Goal: Transaction & Acquisition: Purchase product/service

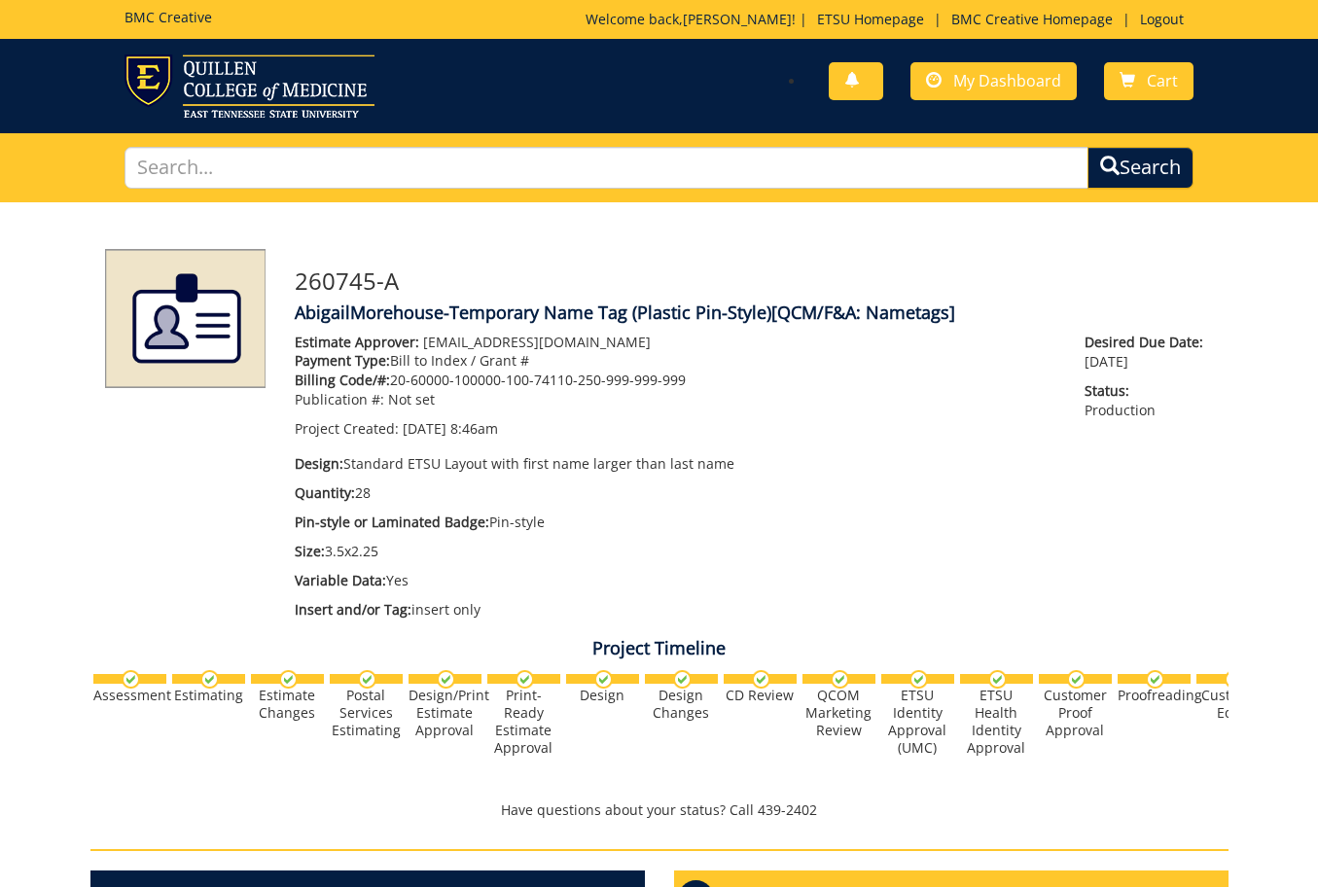
scroll to position [945, 0]
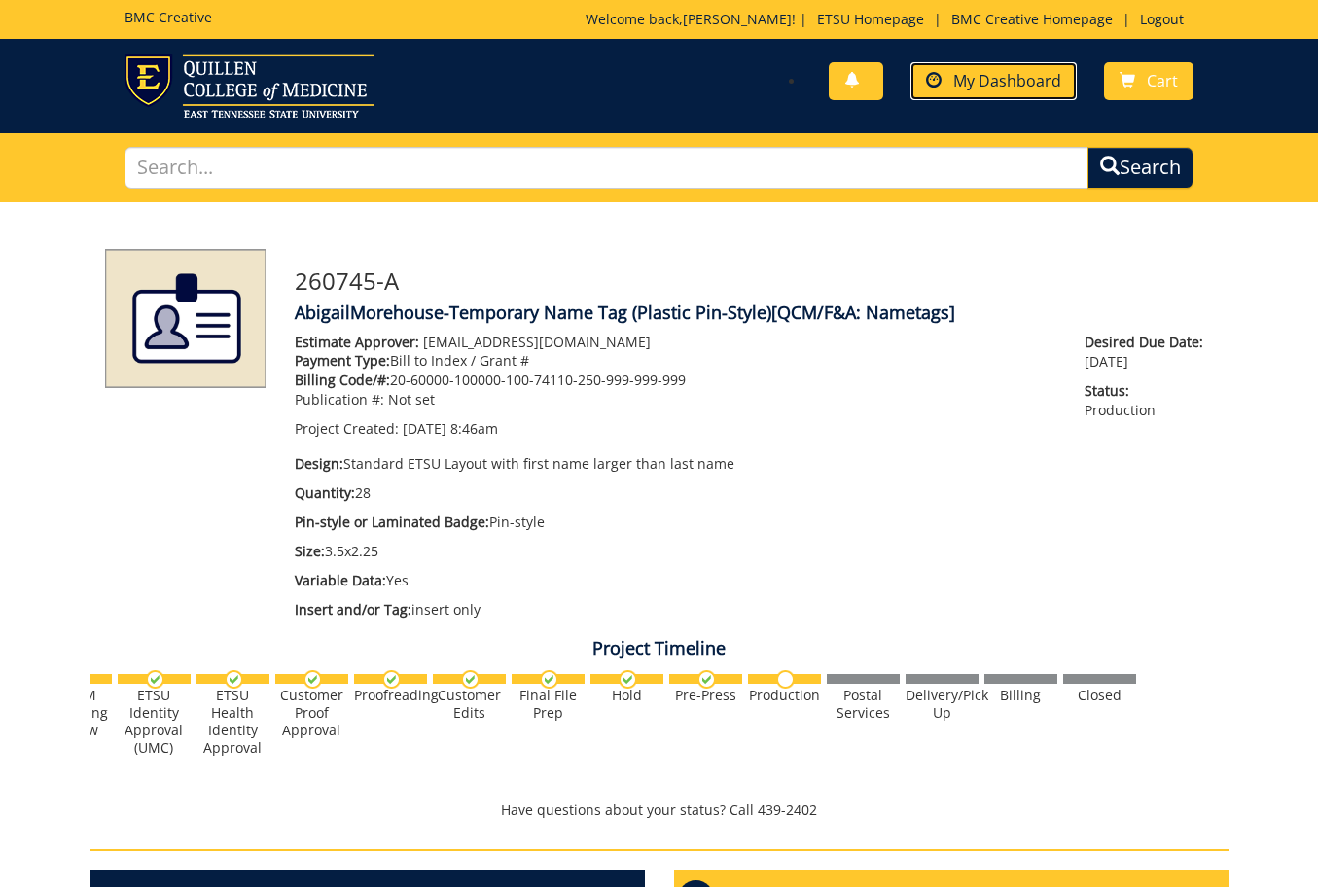
click at [1062, 76] on span "My Dashboard" at bounding box center [1008, 80] width 108 height 21
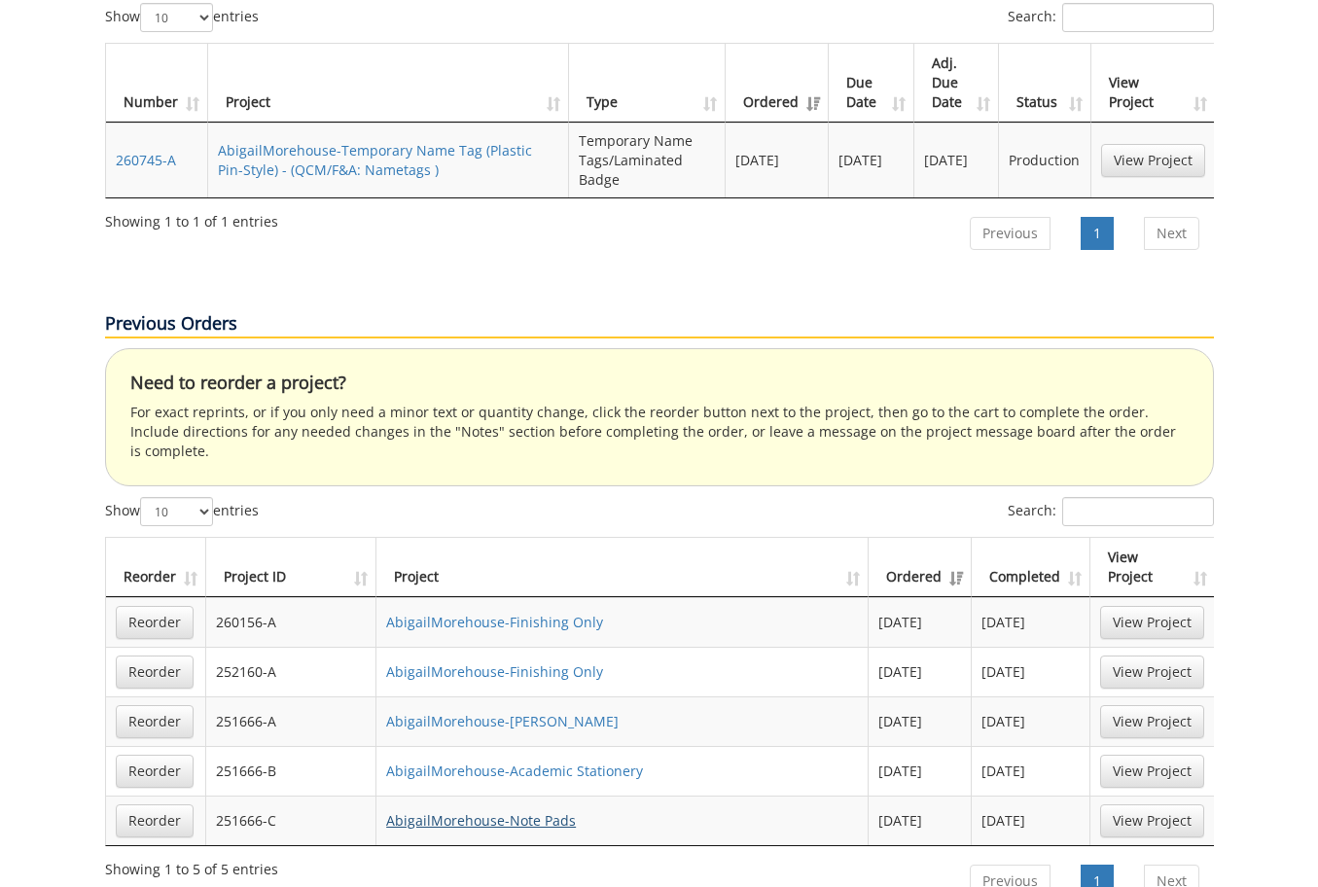
scroll to position [876, 0]
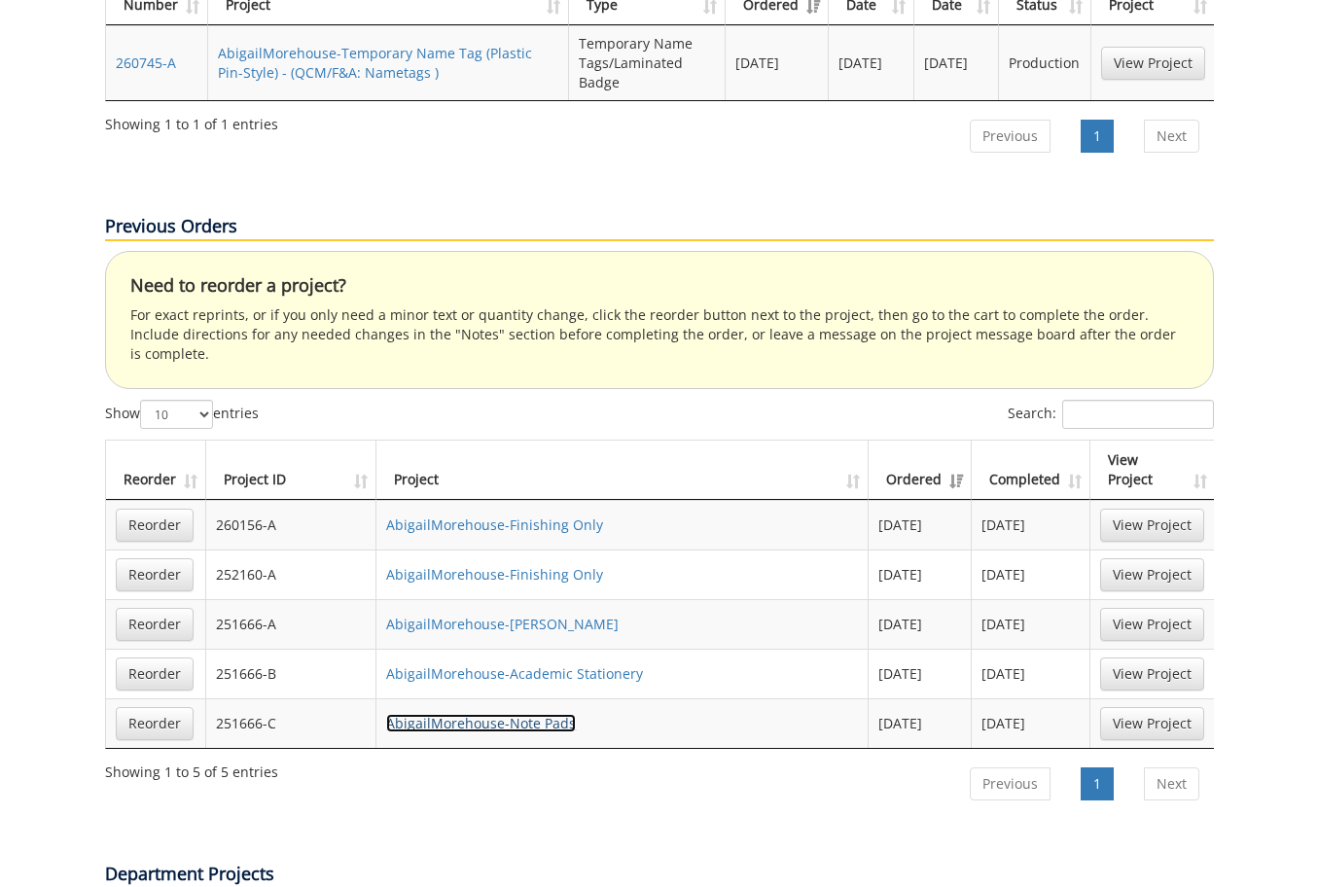
click at [429, 714] on link "AbigailMorehouse-Note Pads" at bounding box center [481, 723] width 190 height 18
click at [167, 707] on link "Reorder" at bounding box center [155, 723] width 78 height 33
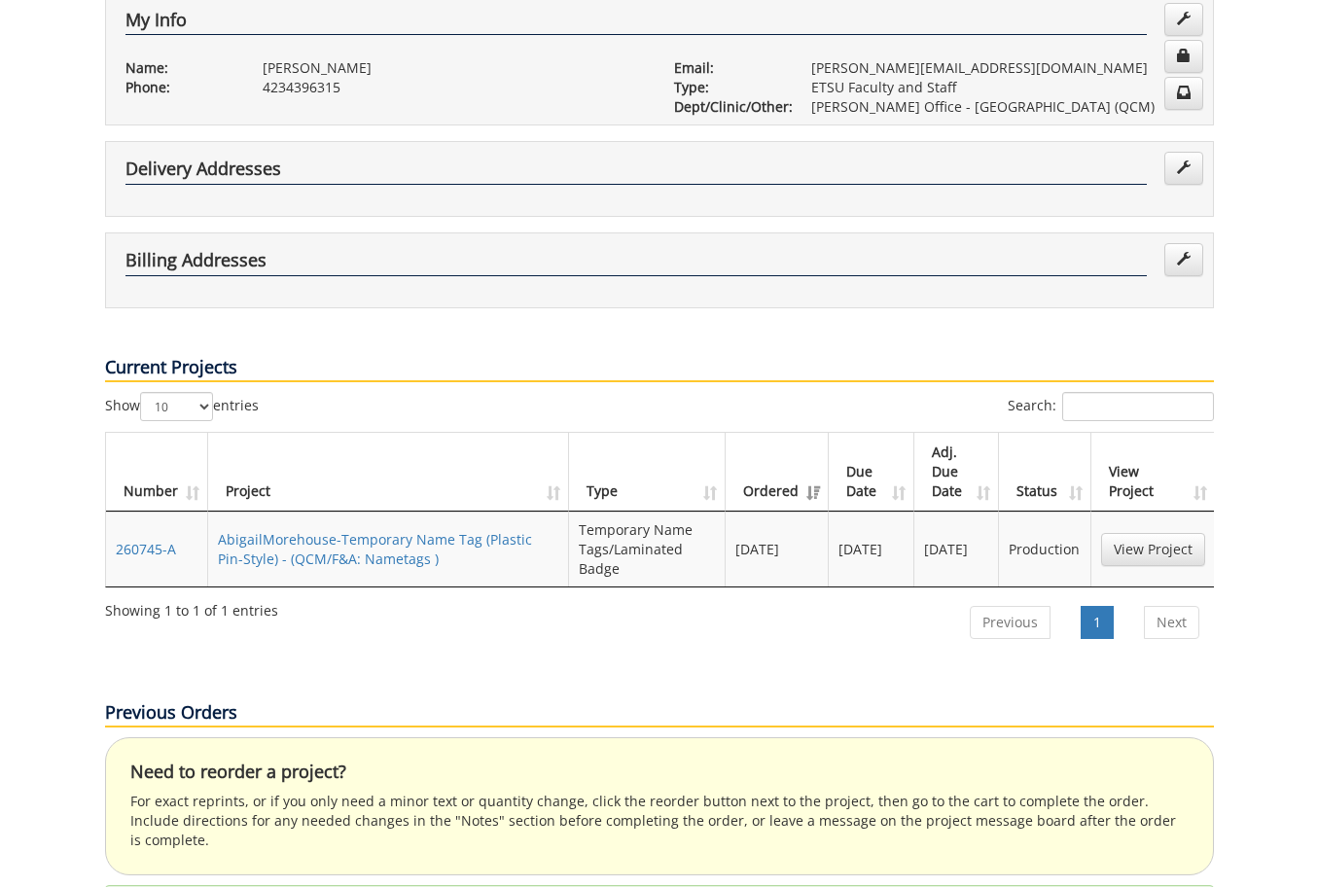
scroll to position [0, 0]
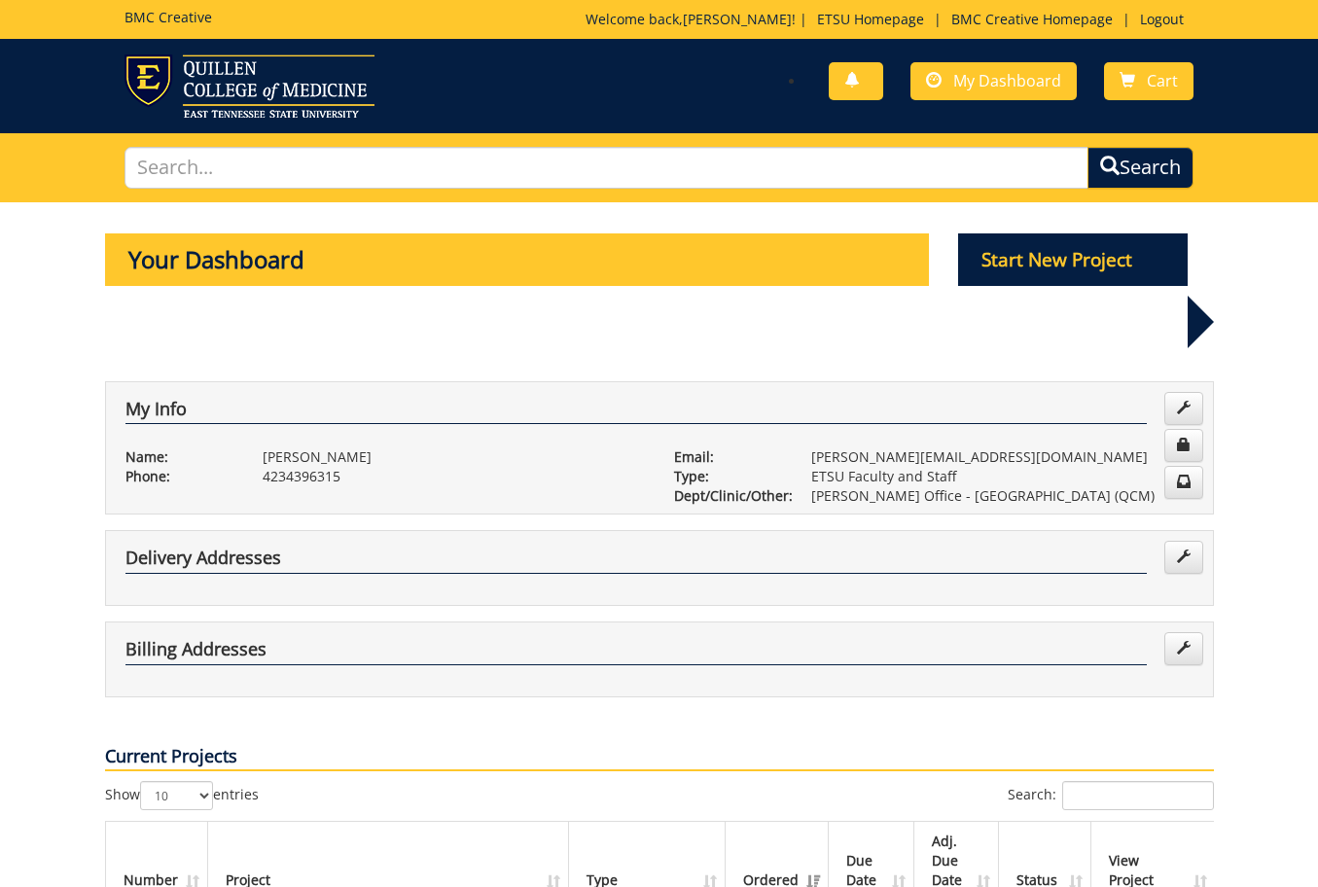
click at [1175, 61] on div "You have no new notifications My Dashboard Cart" at bounding box center [934, 81] width 550 height 55
click at [1169, 82] on span "Cart" at bounding box center [1162, 80] width 31 height 21
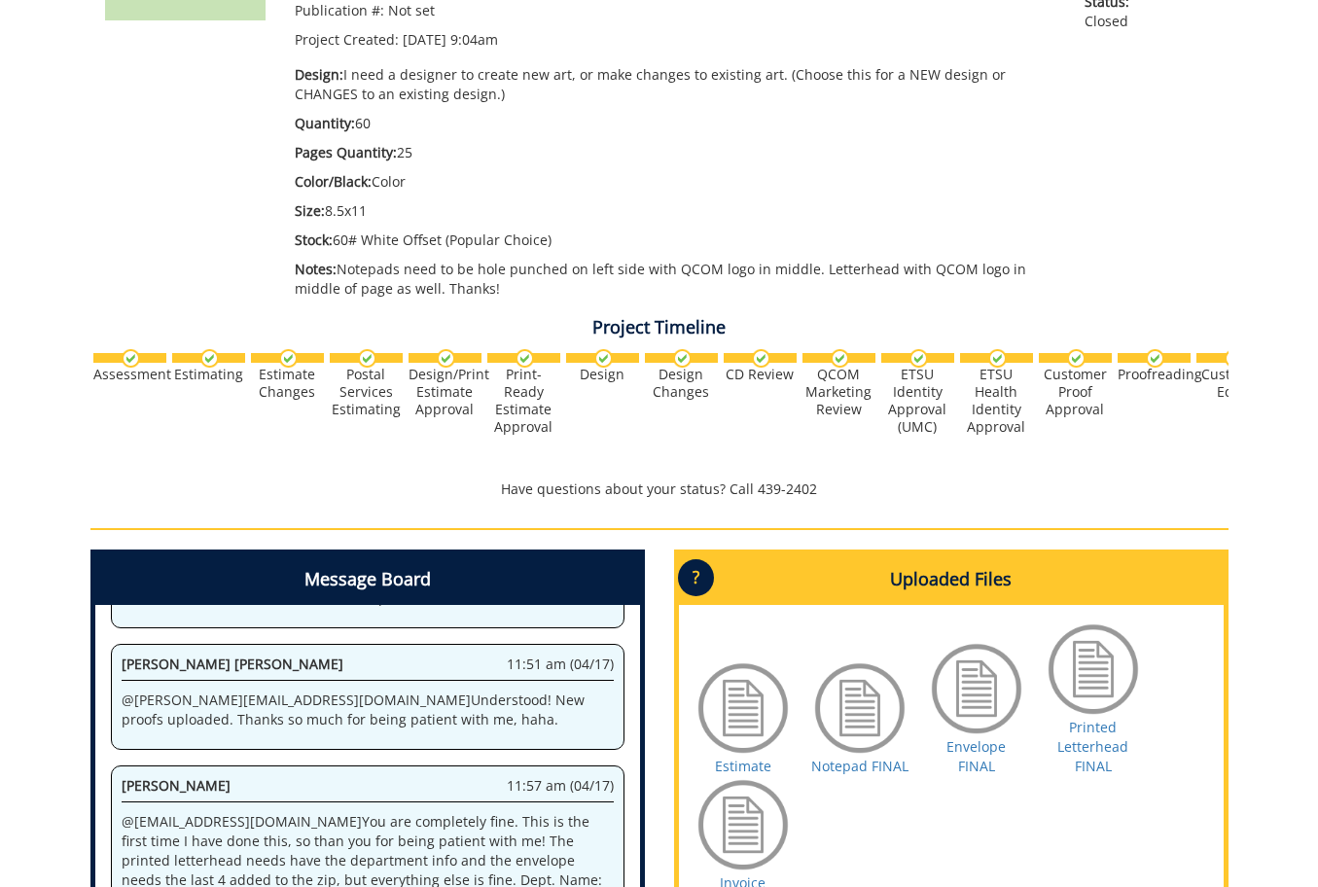
scroll to position [584, 0]
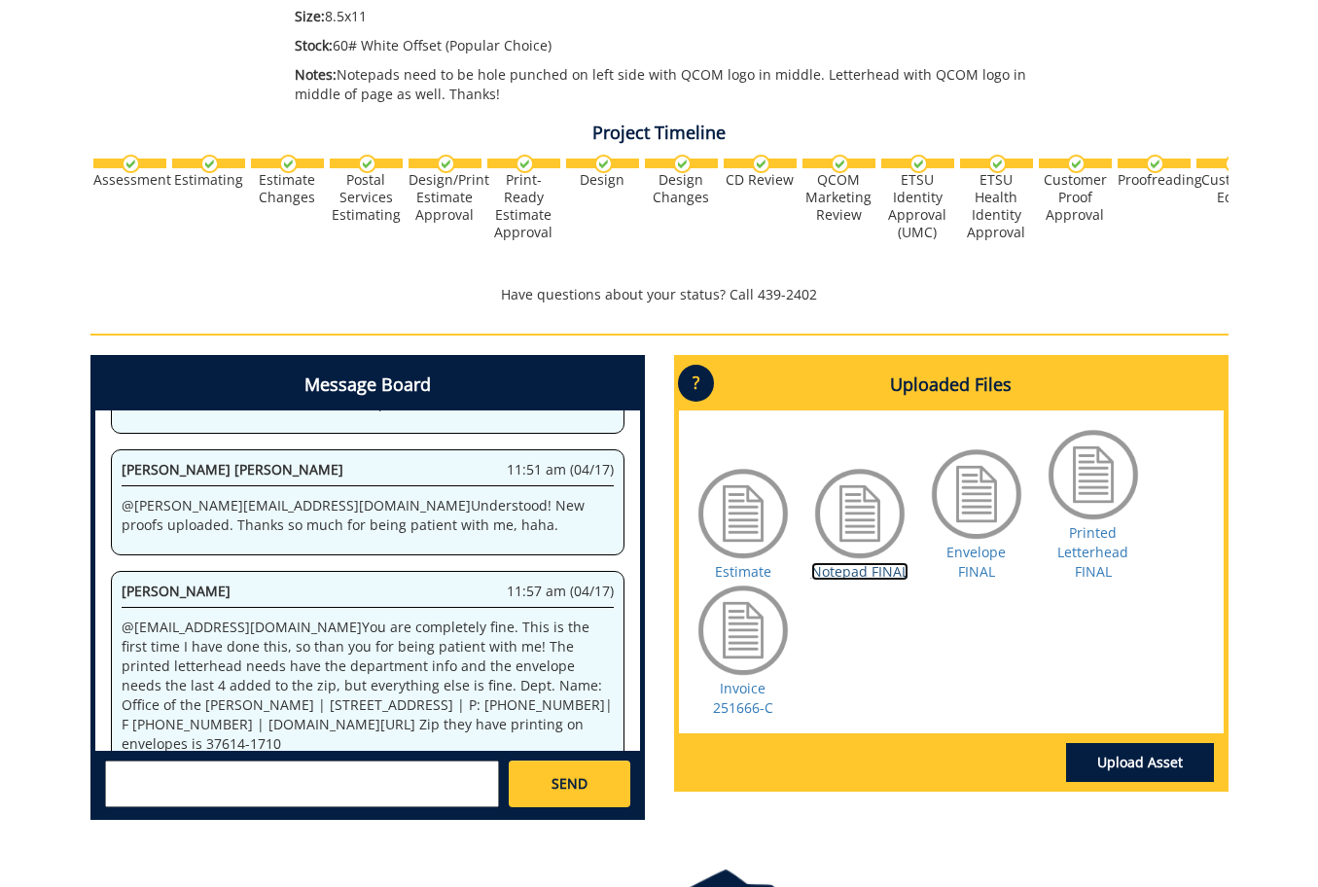
click at [869, 573] on link "Notepad FINAL" at bounding box center [860, 571] width 97 height 18
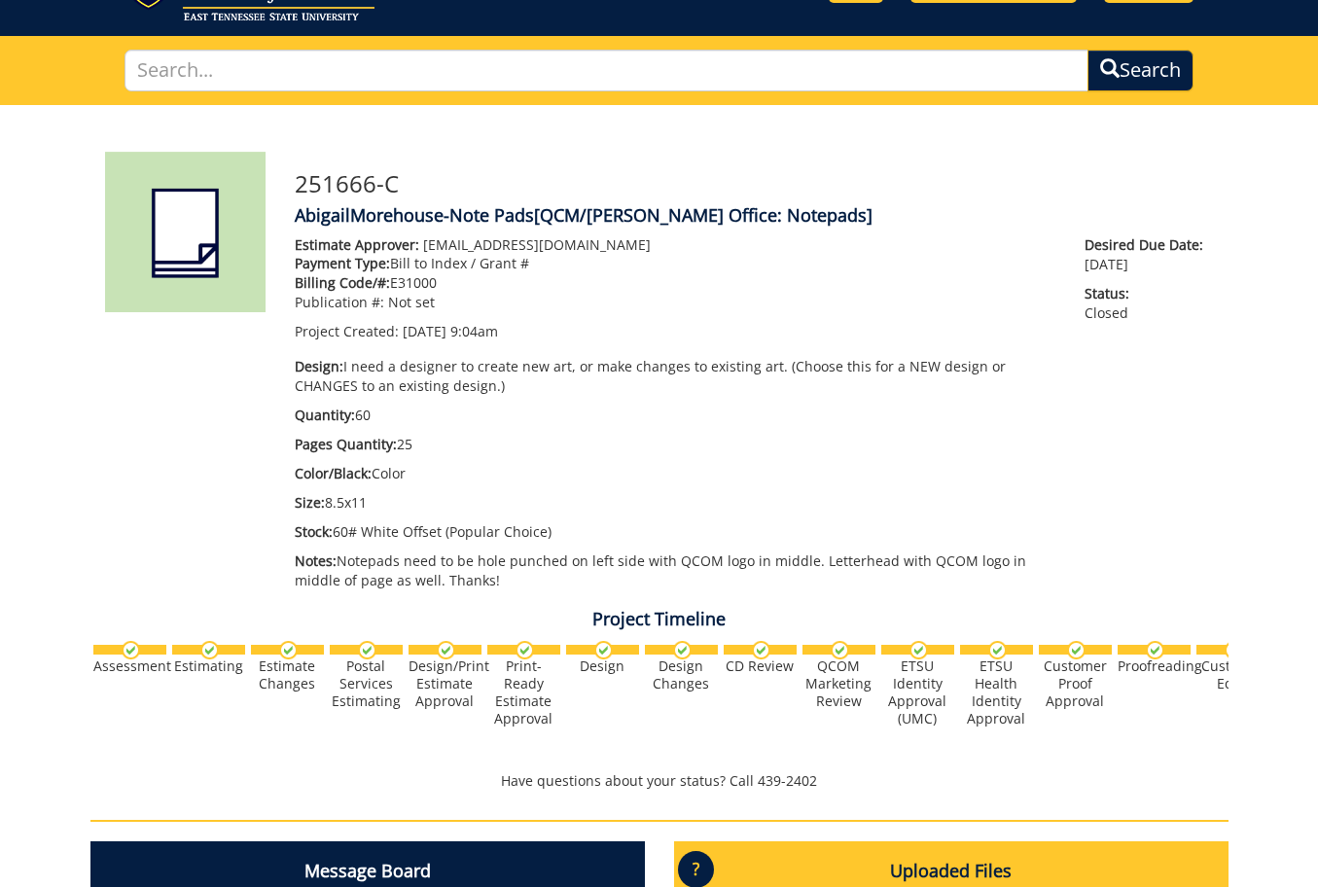
scroll to position [0, 0]
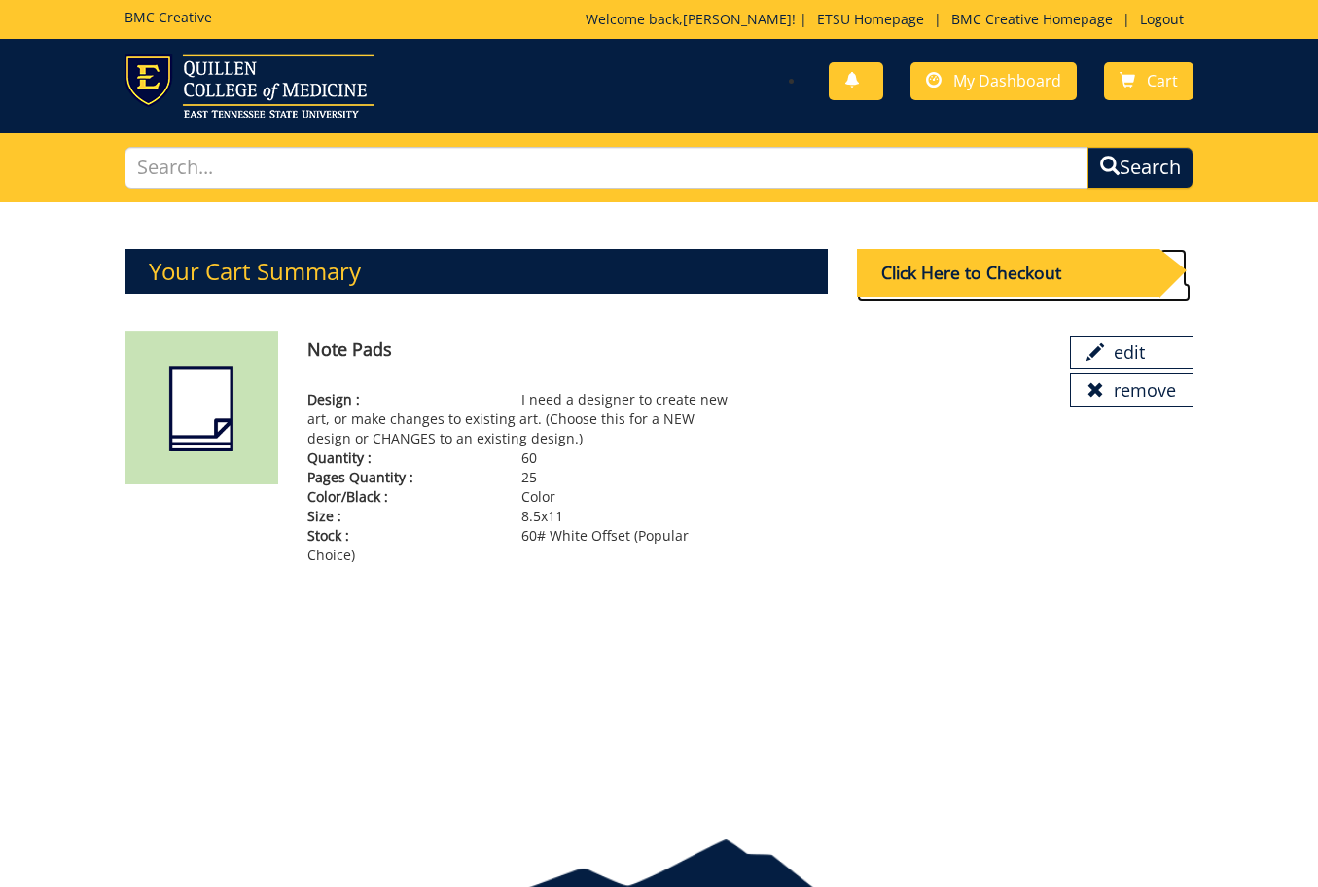
click at [981, 277] on div "Click Here to Checkout" at bounding box center [1008, 273] width 303 height 48
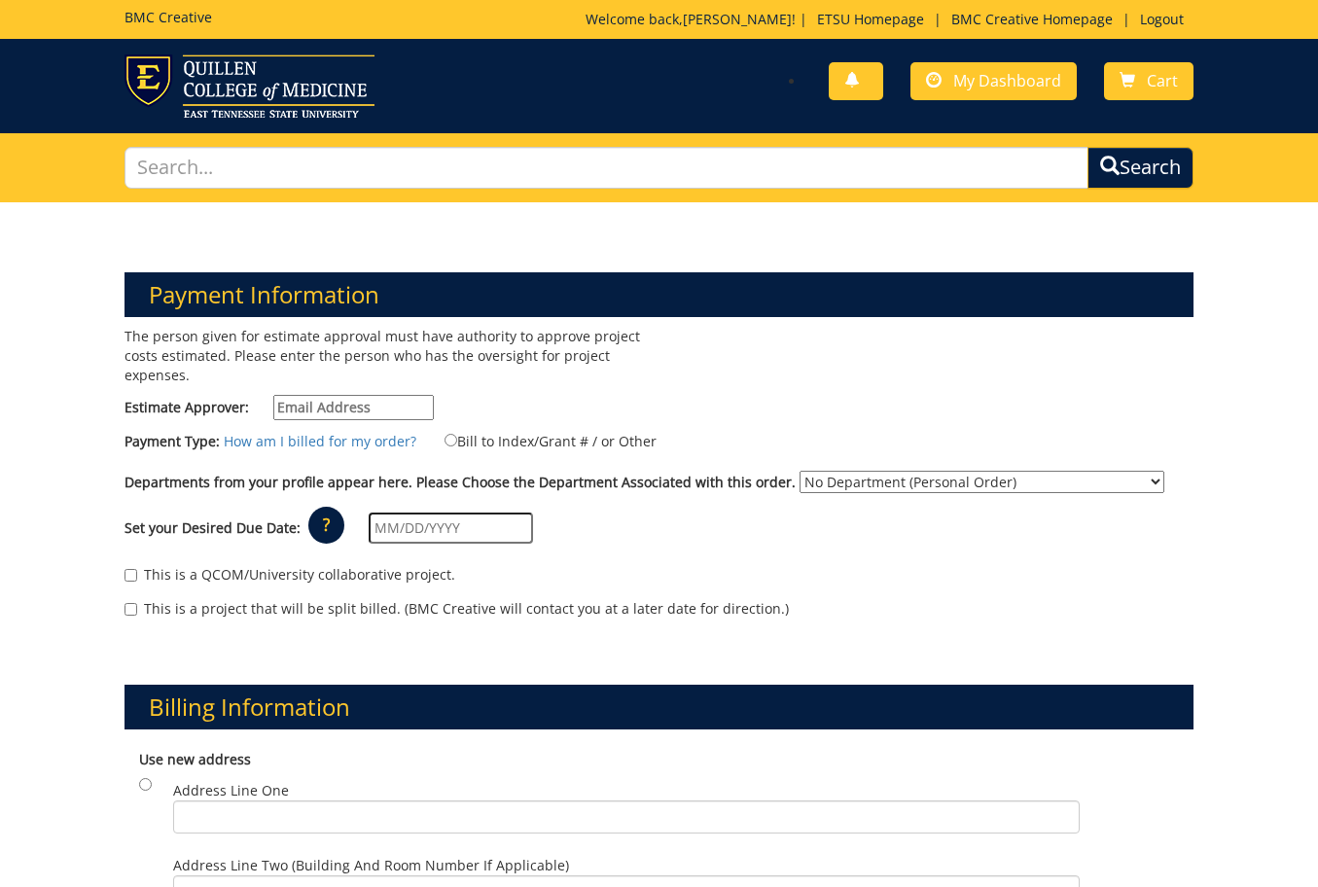
click at [339, 405] on input "Estimate Approver:" at bounding box center [353, 407] width 161 height 25
type input "[EMAIL_ADDRESS][DOMAIN_NAME]"
type input "[DATE]"
type input "PO Box 70694"
type input "SGH 178 C200"
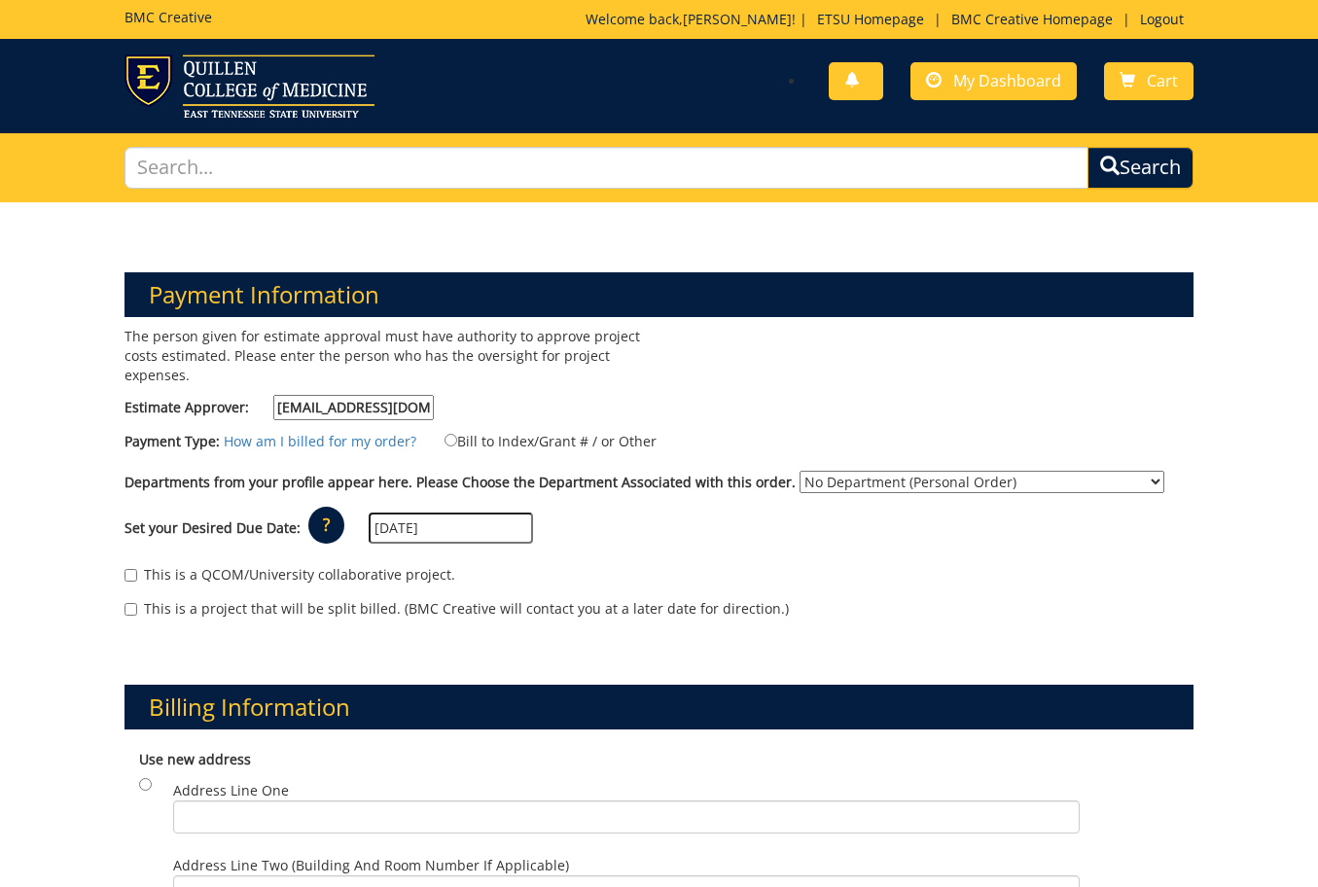
type input "[GEOGRAPHIC_DATA]"
type input "37614"
type input "PO Box 70571"
type input "SGH 178 C102"
type input "[GEOGRAPHIC_DATA]"
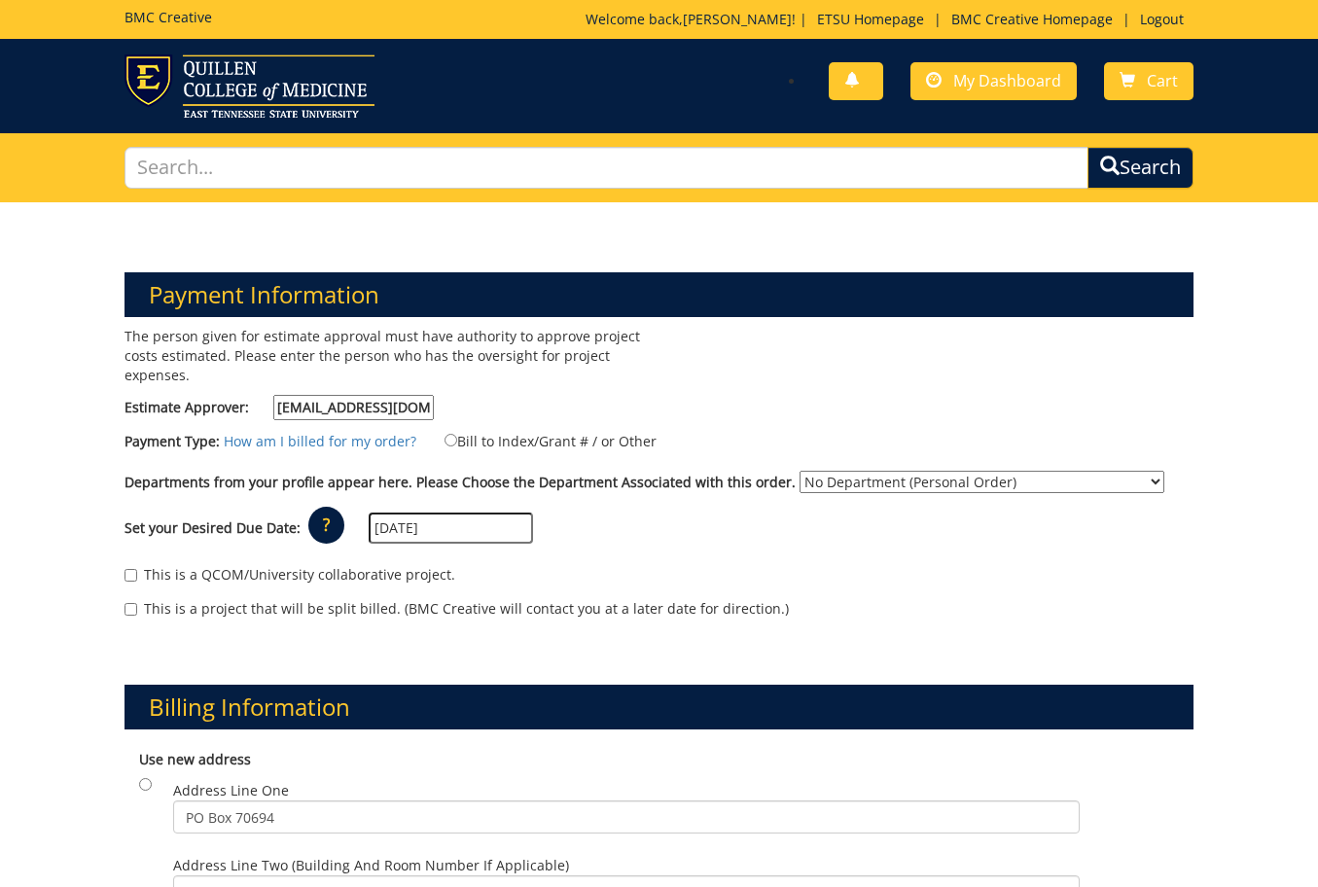
type input "37614"
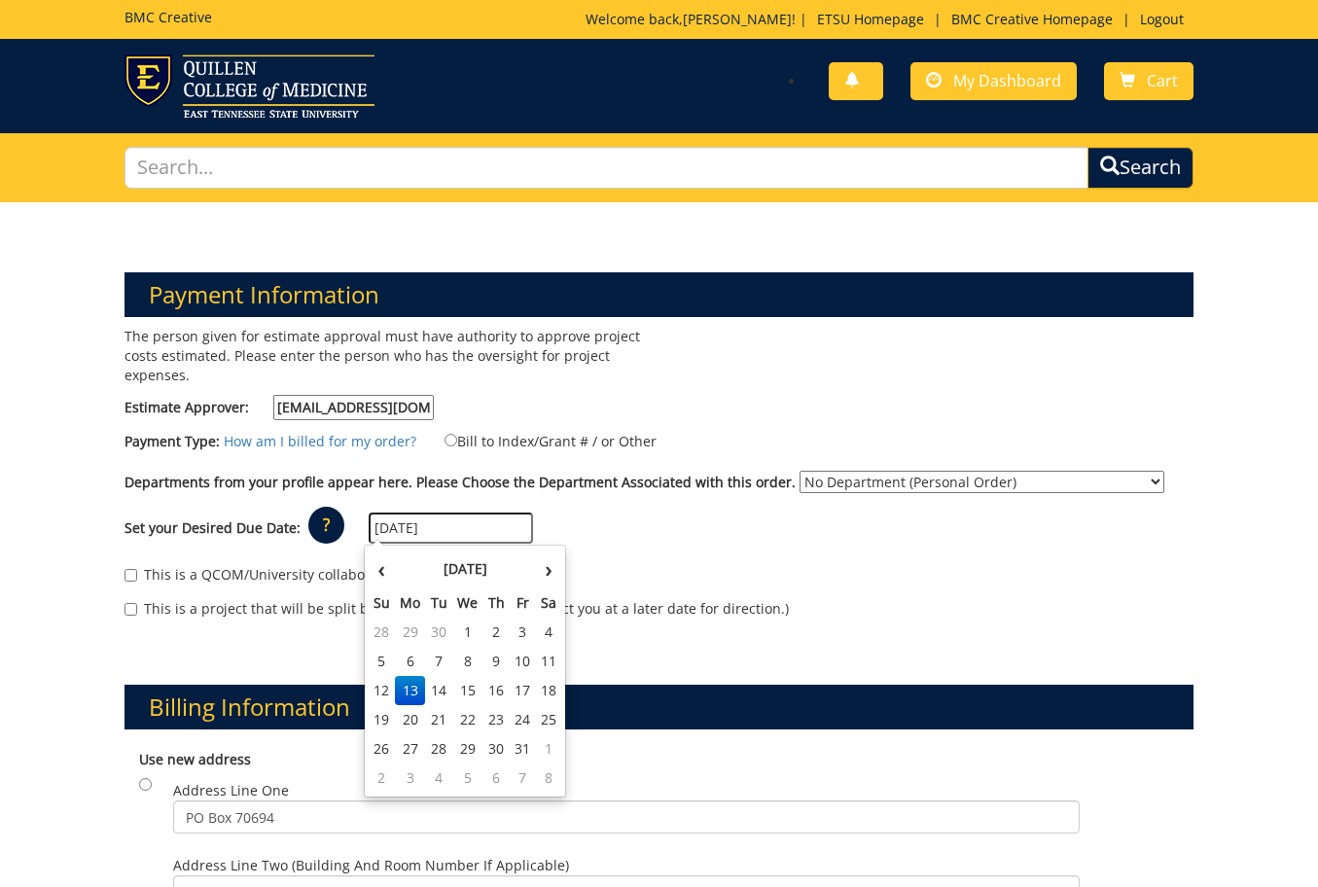
click at [471, 446] on label "Bill to Index/Grant # / or Other" at bounding box center [538, 440] width 236 height 21
click at [457, 446] on input "Bill to Index/Grant # / or Other" at bounding box center [451, 440] width 13 height 13
radio input "true"
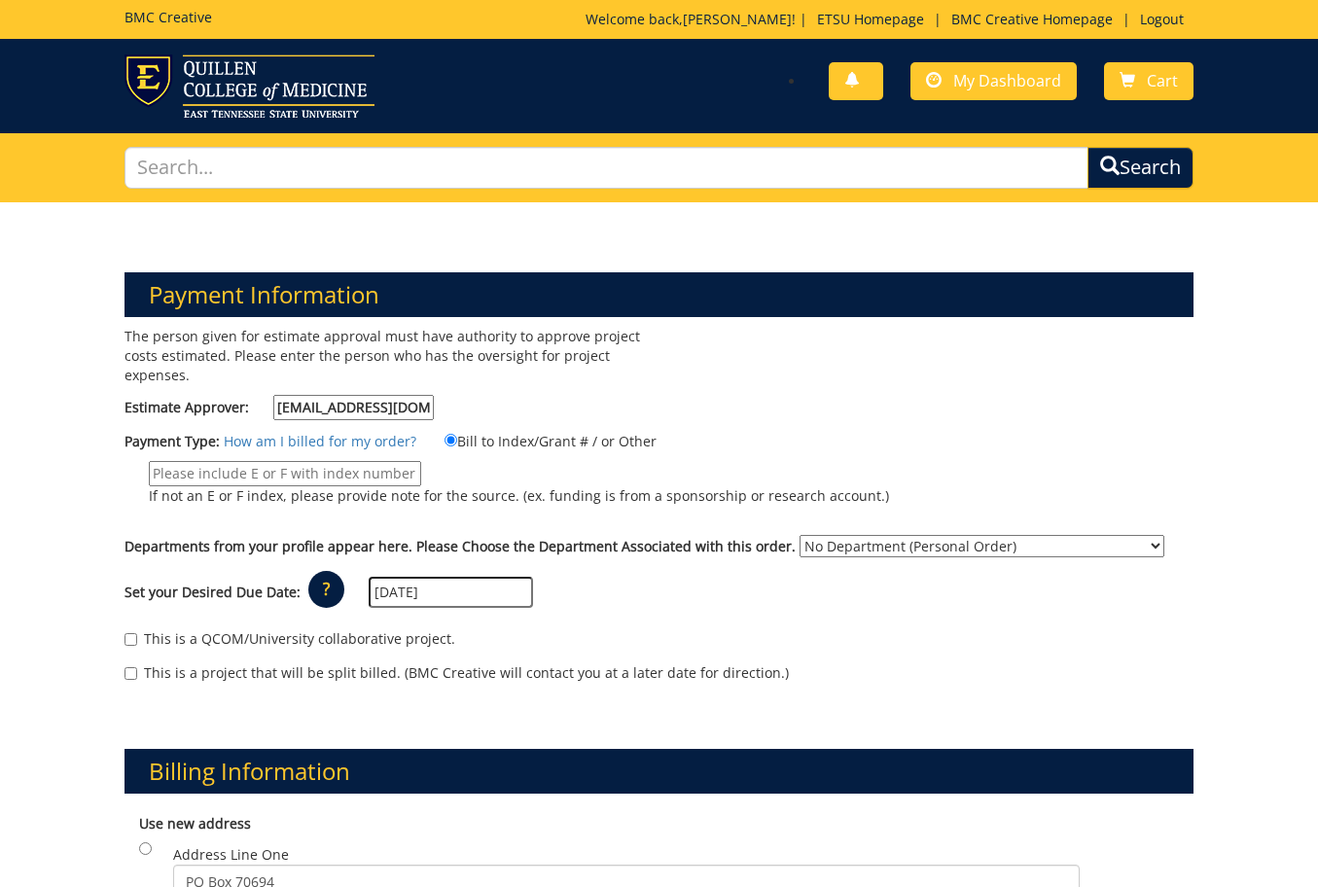
click at [320, 470] on input "If not an E or F index, please provide note for the source. (ex. funding is fro…" at bounding box center [285, 473] width 272 height 25
type input "20-60000-100000-100-74110-250-999-999-999"
click at [810, 559] on div "Departments from your profile appear here. Please Choose the Department Associa…" at bounding box center [659, 550] width 1099 height 31
click at [812, 553] on select "No Department (Personal Order) Dean's Office - College of Medicine (QCM)" at bounding box center [982, 546] width 365 height 22
select select "56"
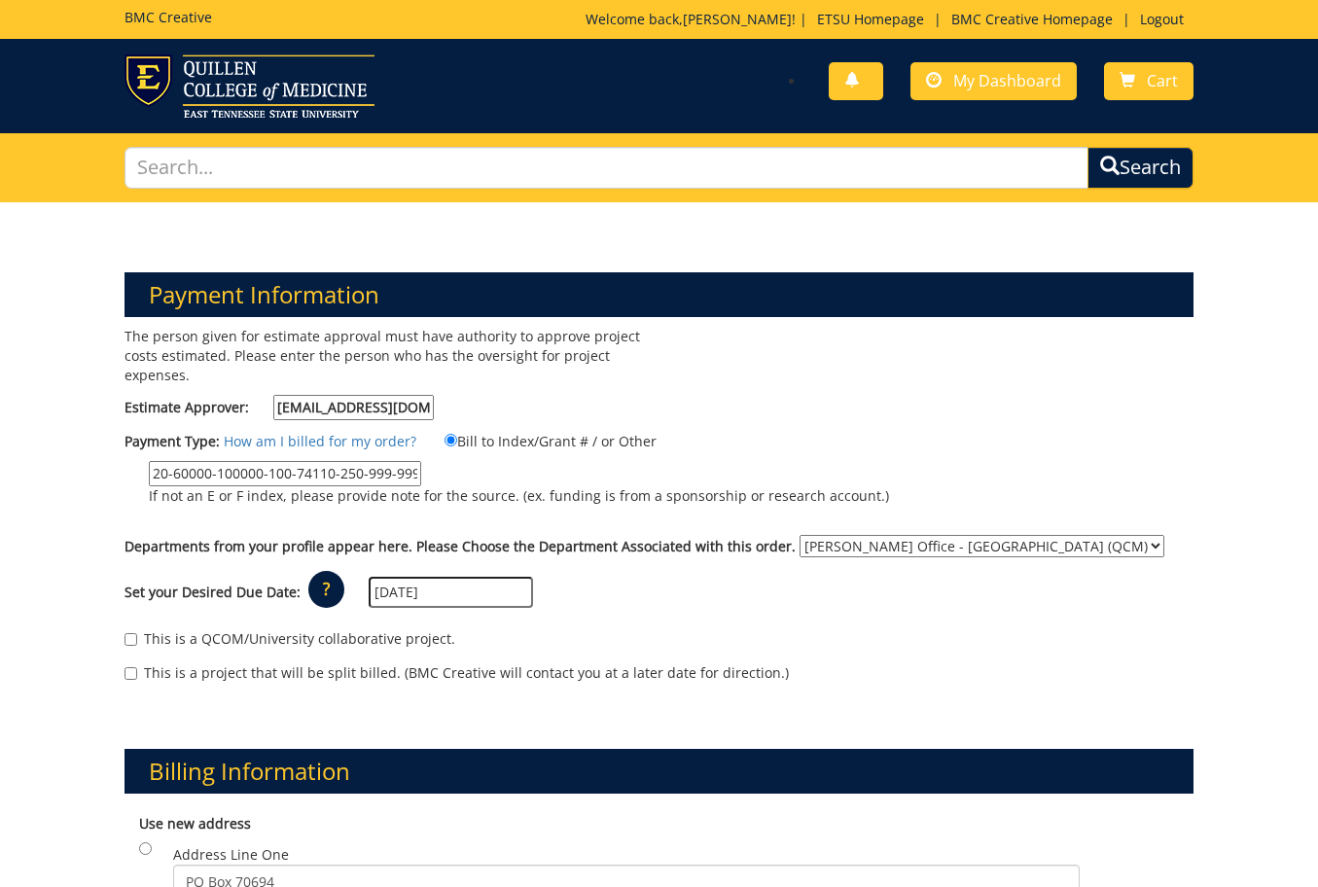
click at [800, 535] on select "No Department (Personal Order) Dean's Office - College of Medicine (QCM)" at bounding box center [982, 546] width 365 height 22
click at [738, 608] on div "Set your Desired Due Date: ? × How long will my project take to finish? : Pleas…" at bounding box center [659, 593] width 1099 height 54
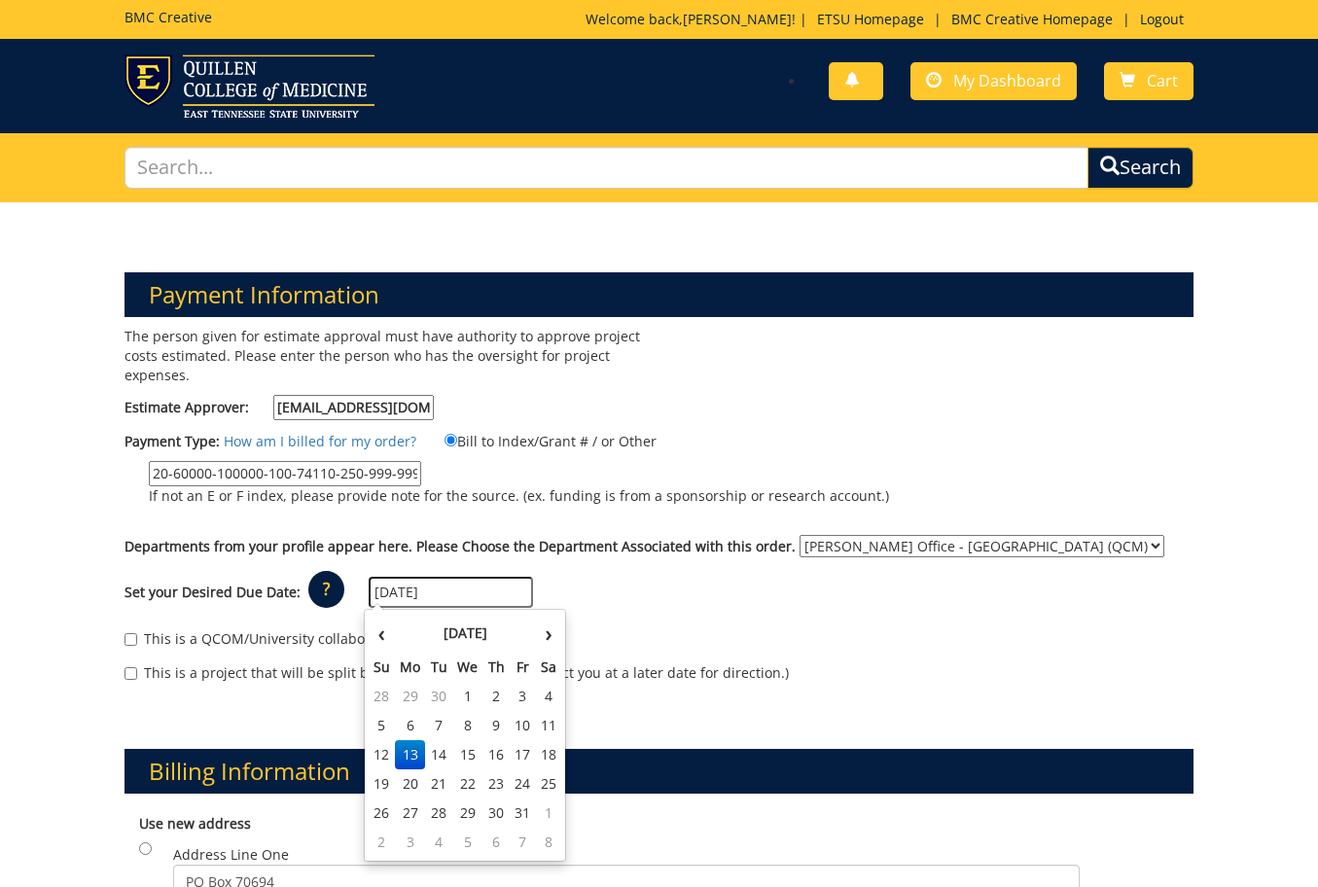
click at [399, 594] on input "[DATE]" at bounding box center [451, 592] width 164 height 31
click at [516, 819] on td "31" at bounding box center [523, 813] width 26 height 29
type input "10/31/2025"
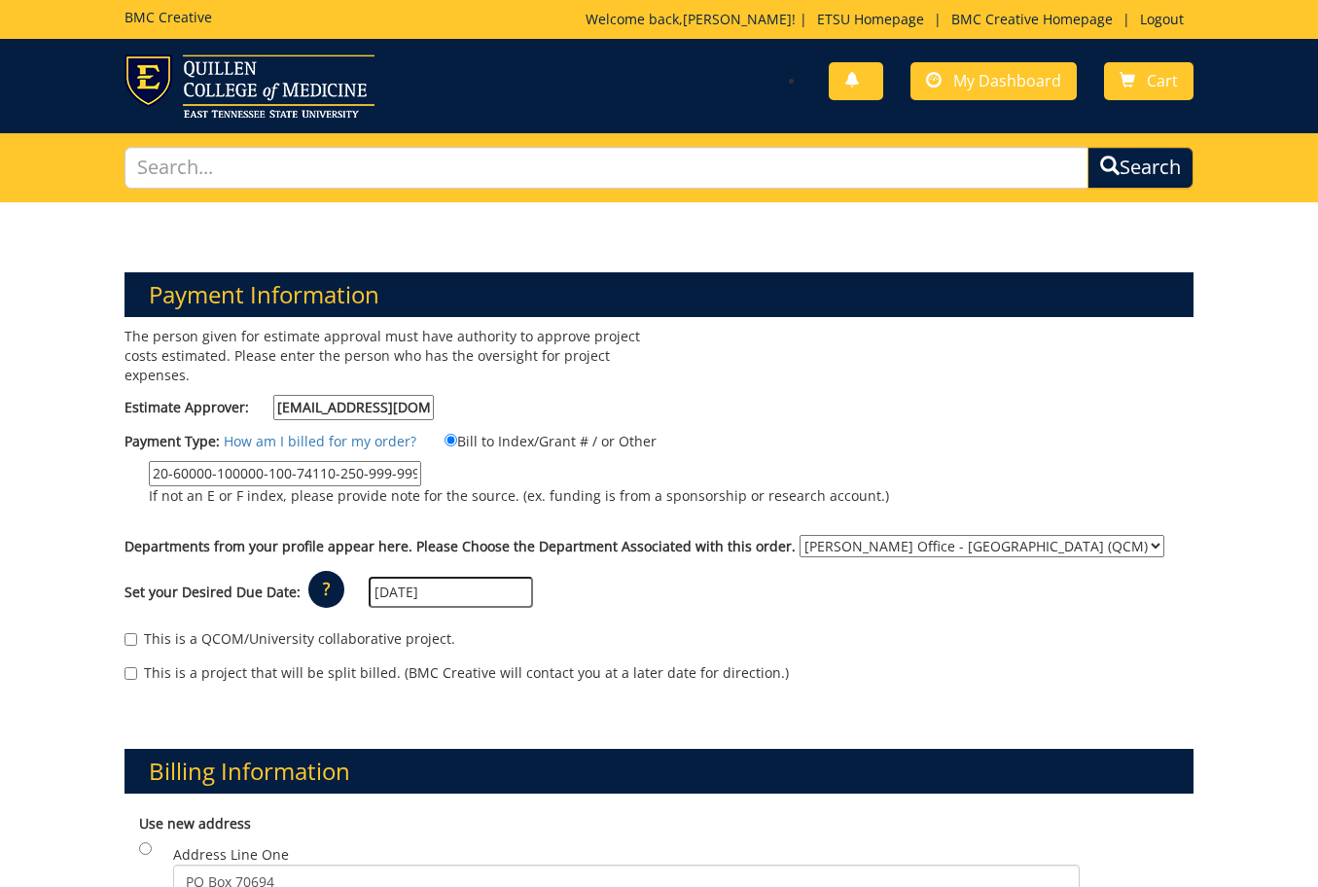
click at [612, 601] on div "Set your Desired Due Date: ? × How long will my project take to finish? : Pleas…" at bounding box center [659, 593] width 1099 height 54
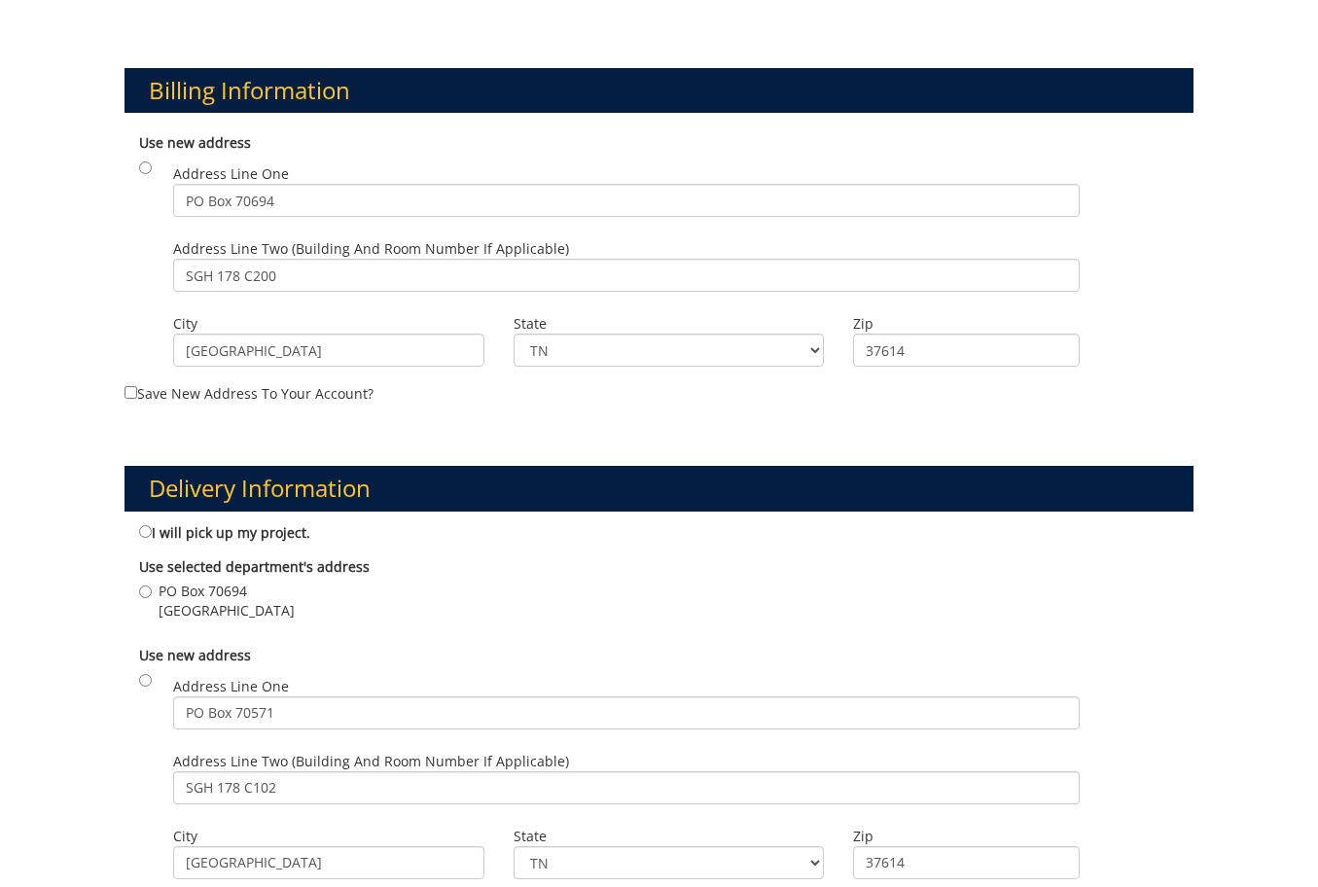
scroll to position [778, 0]
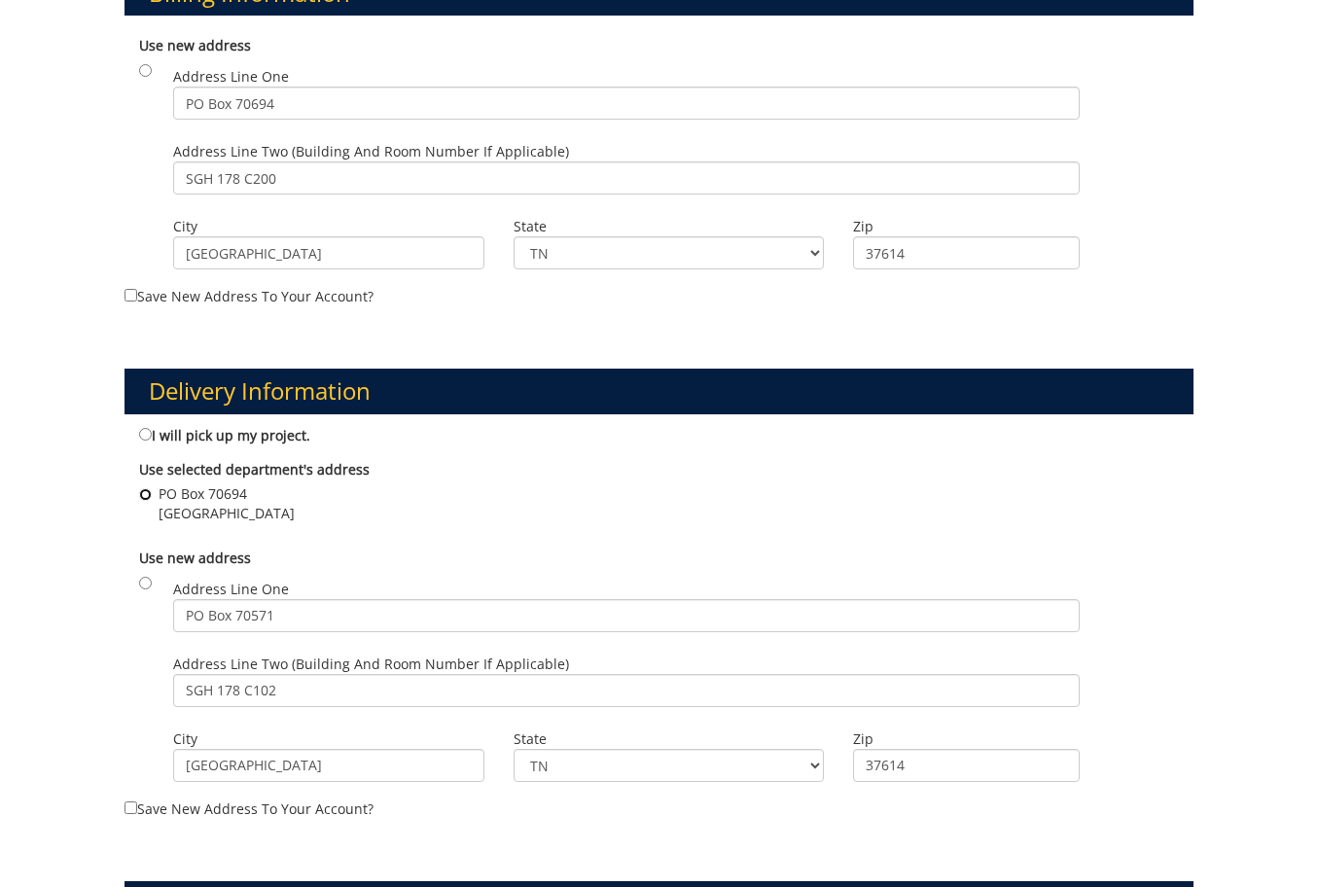
click at [145, 490] on input "PO Box 70694 Johnson City , TN 37614" at bounding box center [145, 494] width 13 height 13
radio input "true"
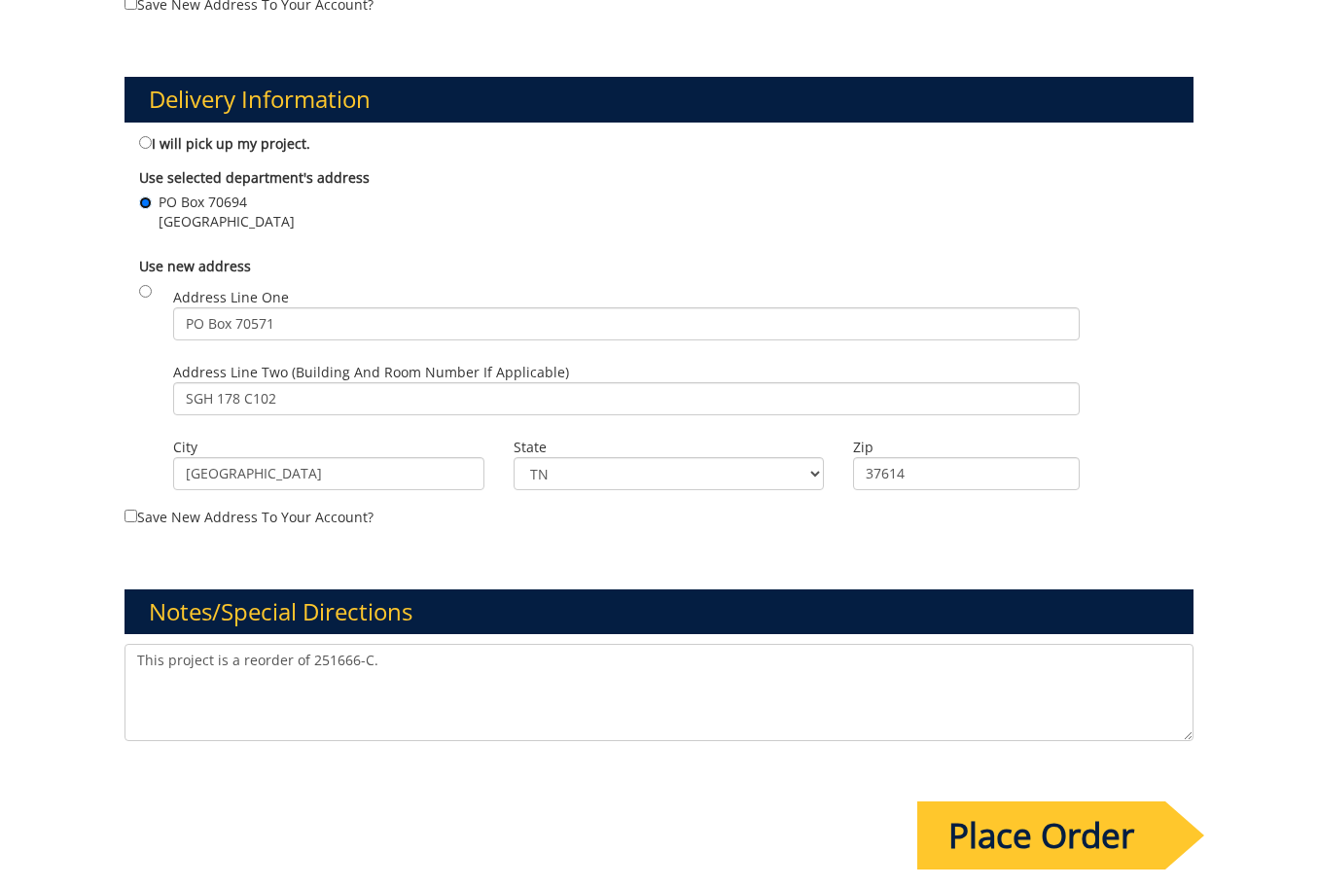
scroll to position [1168, 0]
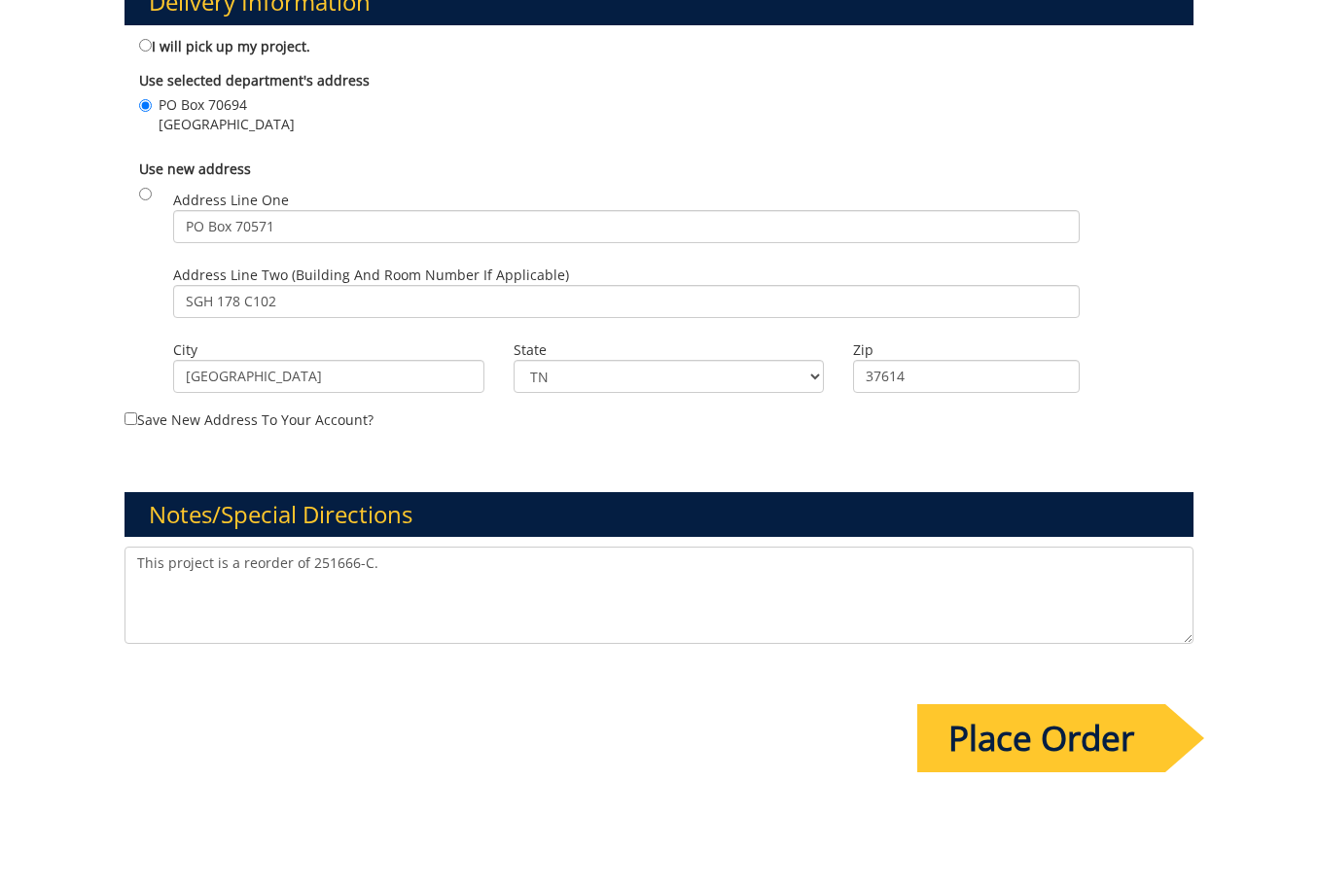
click at [1052, 753] on input "Place Order" at bounding box center [1042, 738] width 248 height 68
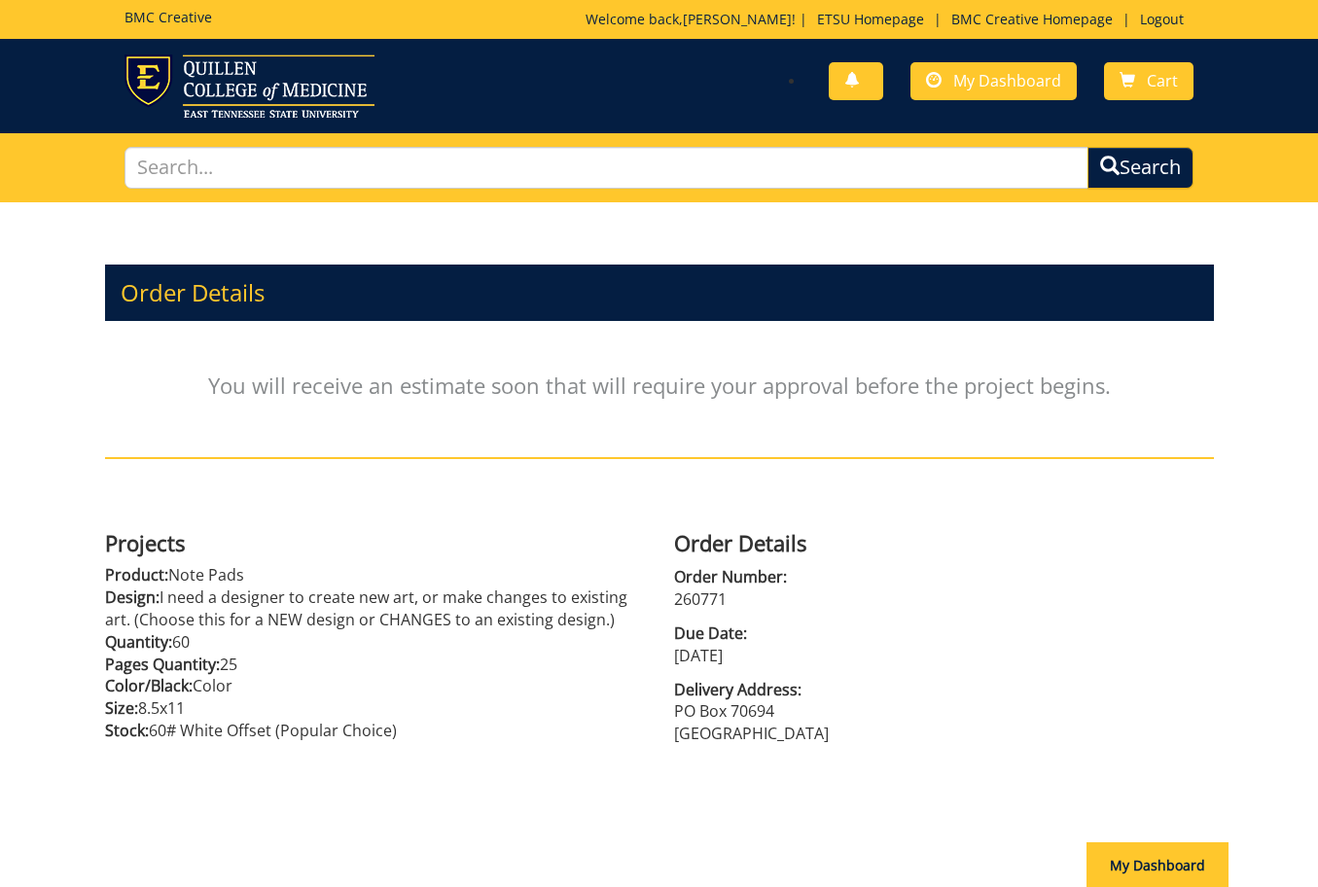
scroll to position [191, 0]
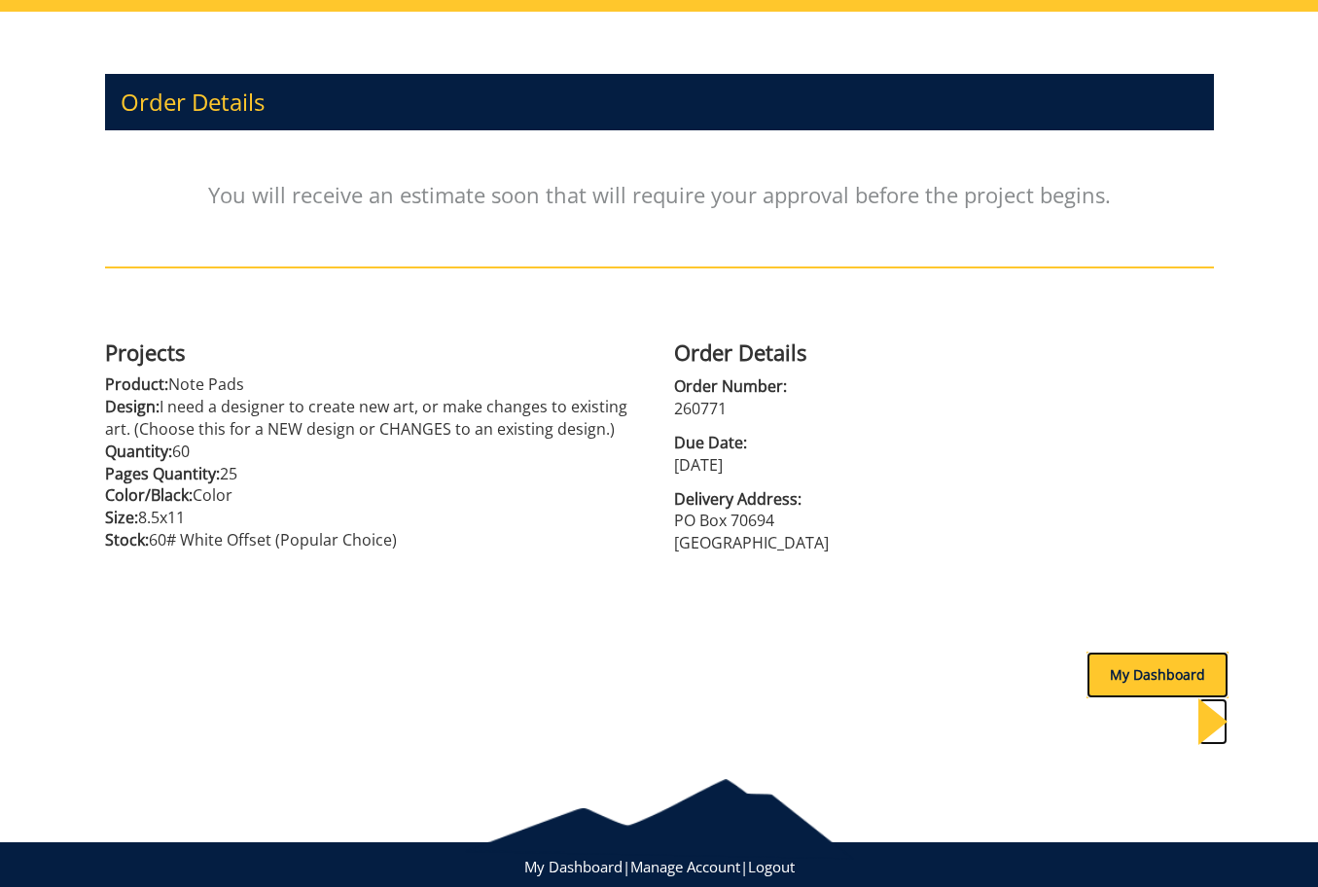
click at [1132, 674] on div "My Dashboard" at bounding box center [1158, 675] width 142 height 47
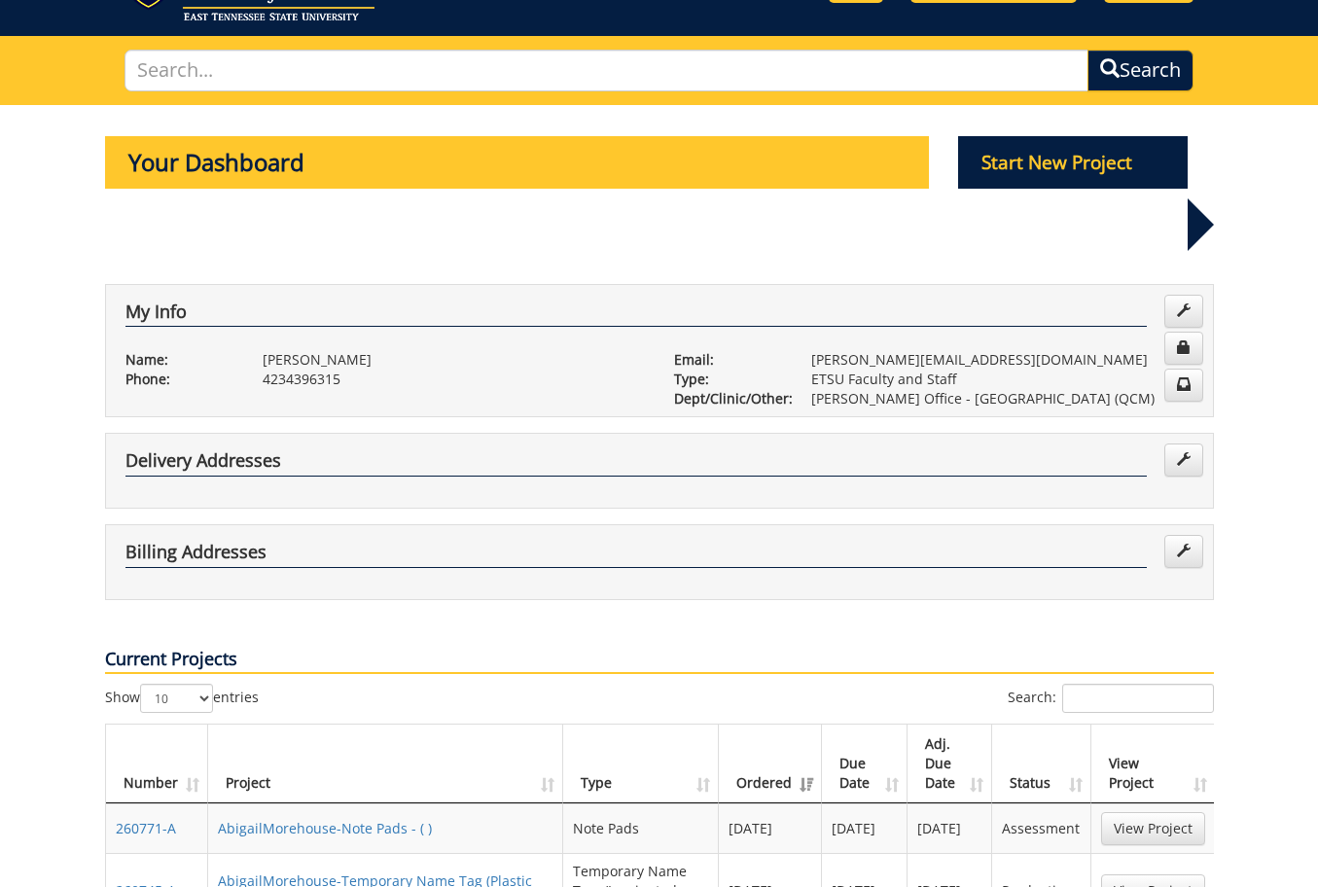
scroll to position [195, 0]
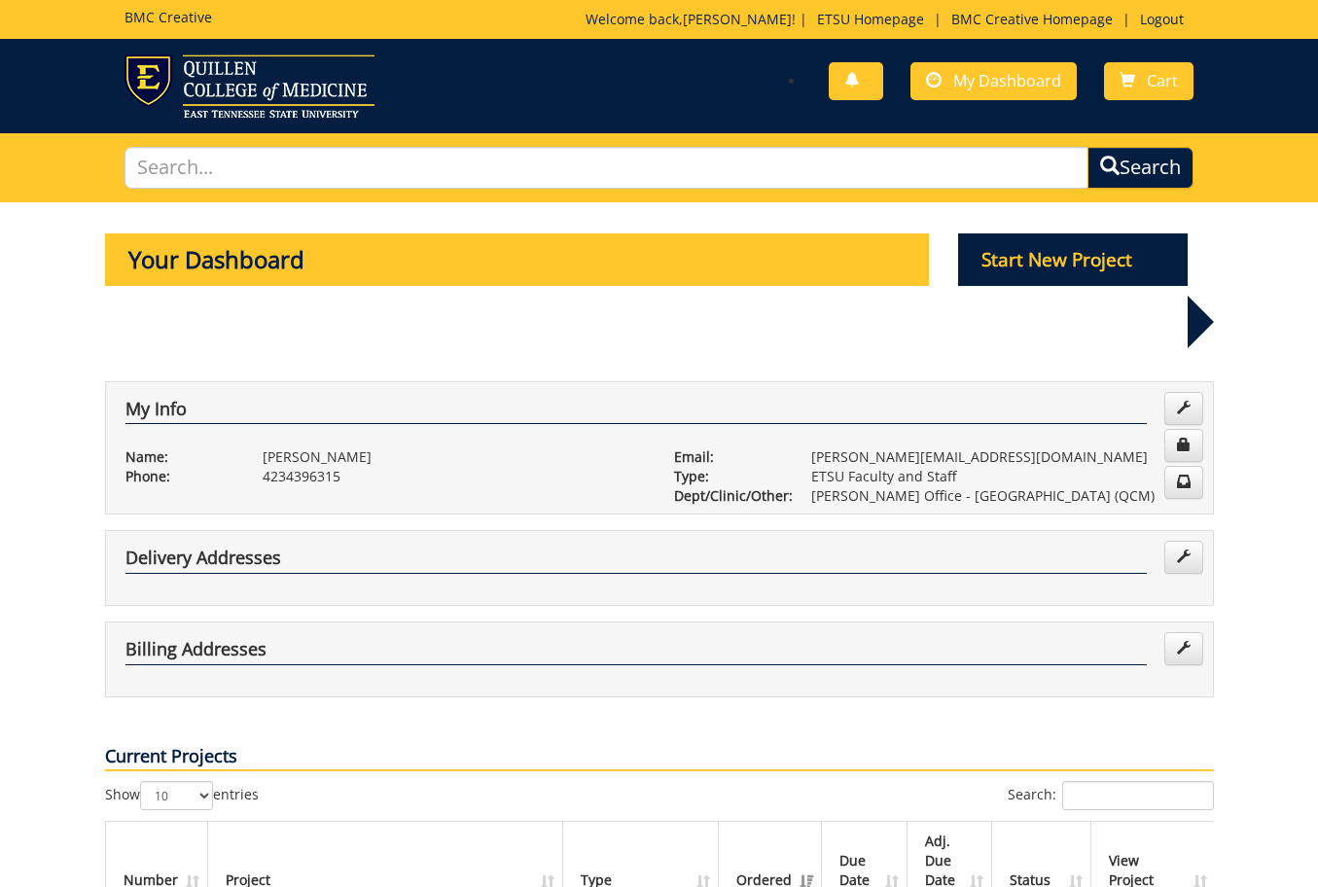
scroll to position [195, 0]
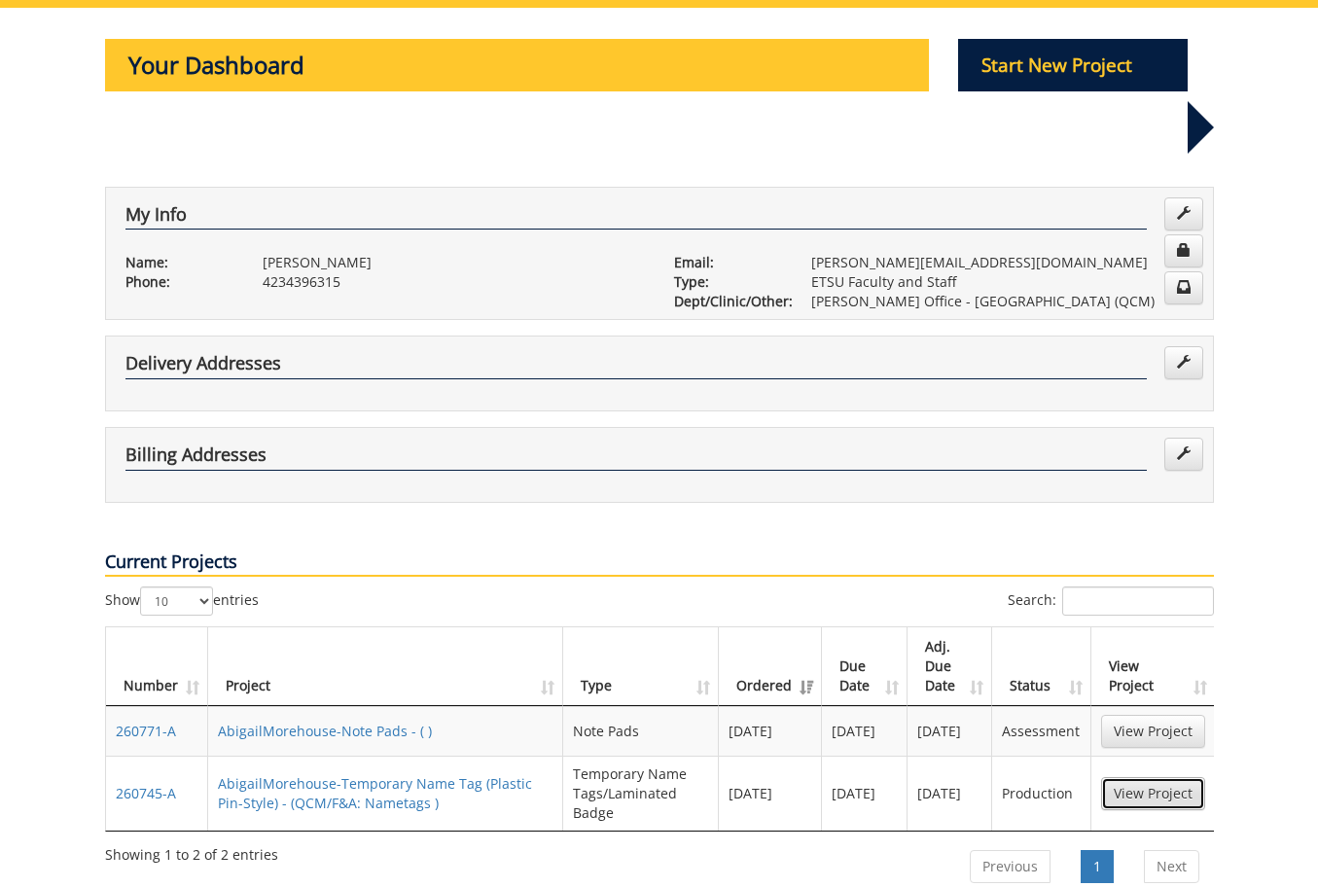
click at [1168, 777] on link "View Project" at bounding box center [1153, 793] width 104 height 33
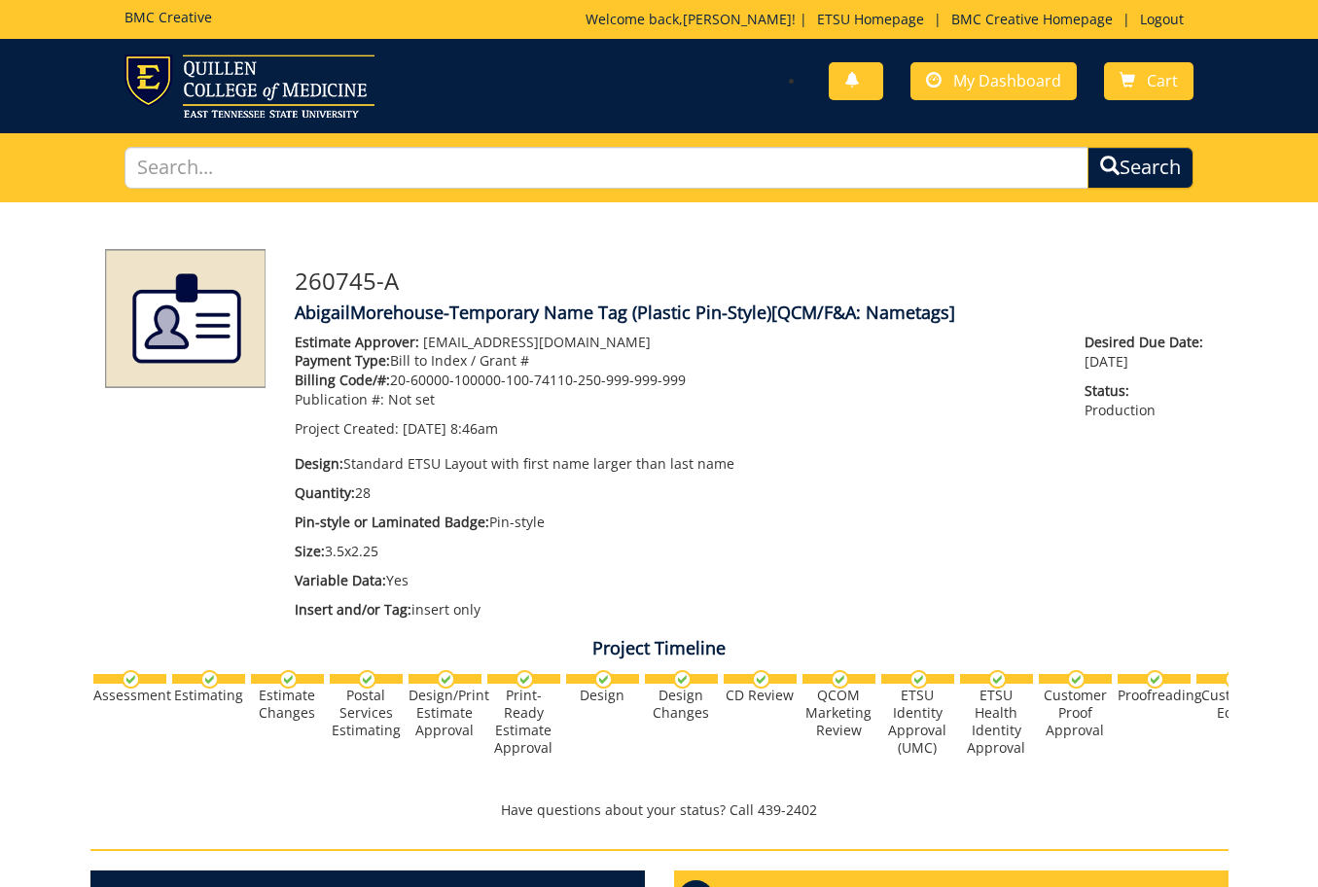
scroll to position [945, 0]
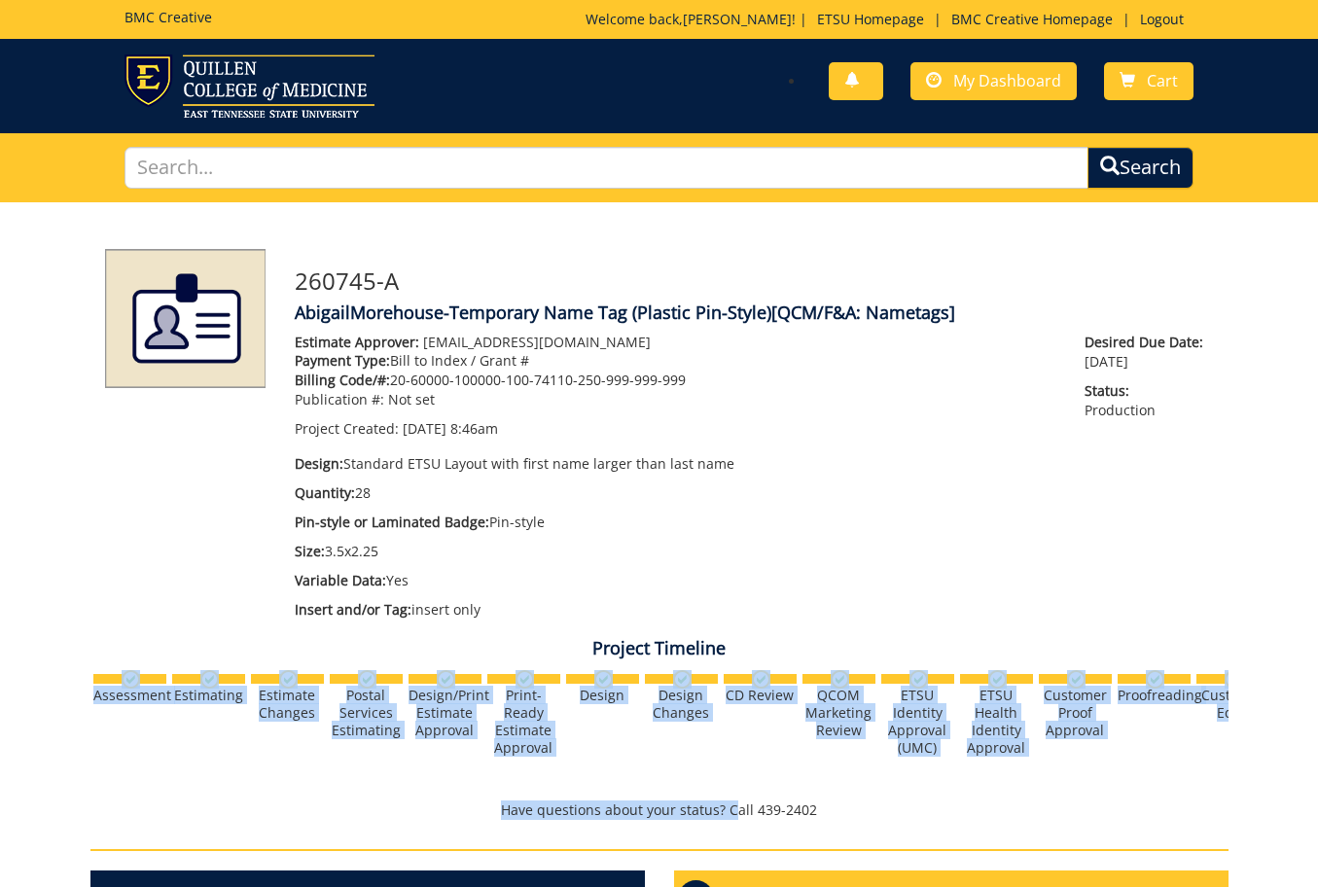
drag, startPoint x: 733, startPoint y: 789, endPoint x: 749, endPoint y: 776, distance: 21.4
click at [749, 776] on div "Project Timeline Assessment Estimating" at bounding box center [660, 730] width 1168 height 201
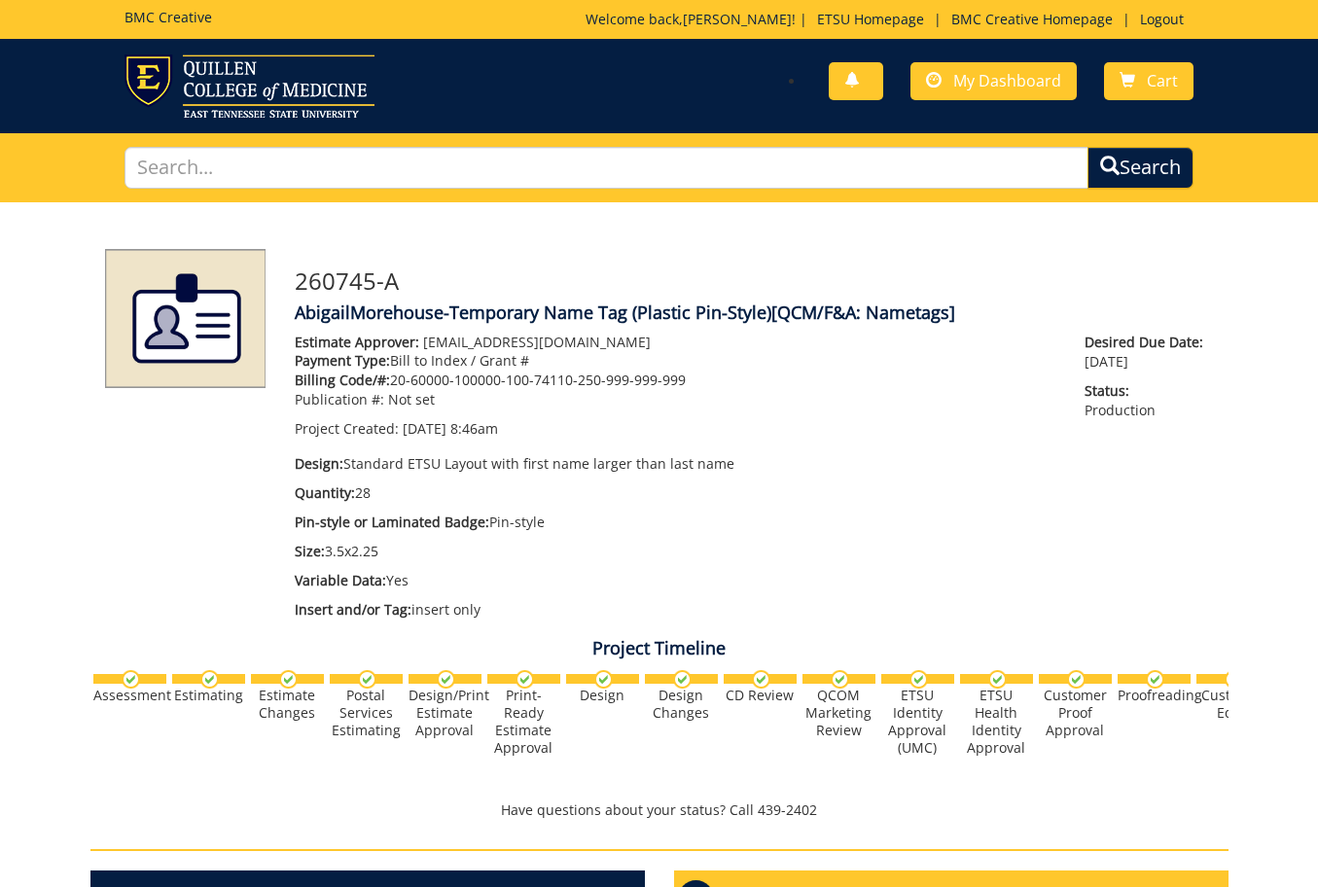
click at [864, 814] on p "Have questions about your status? Call 439-2402" at bounding box center [659, 810] width 1138 height 19
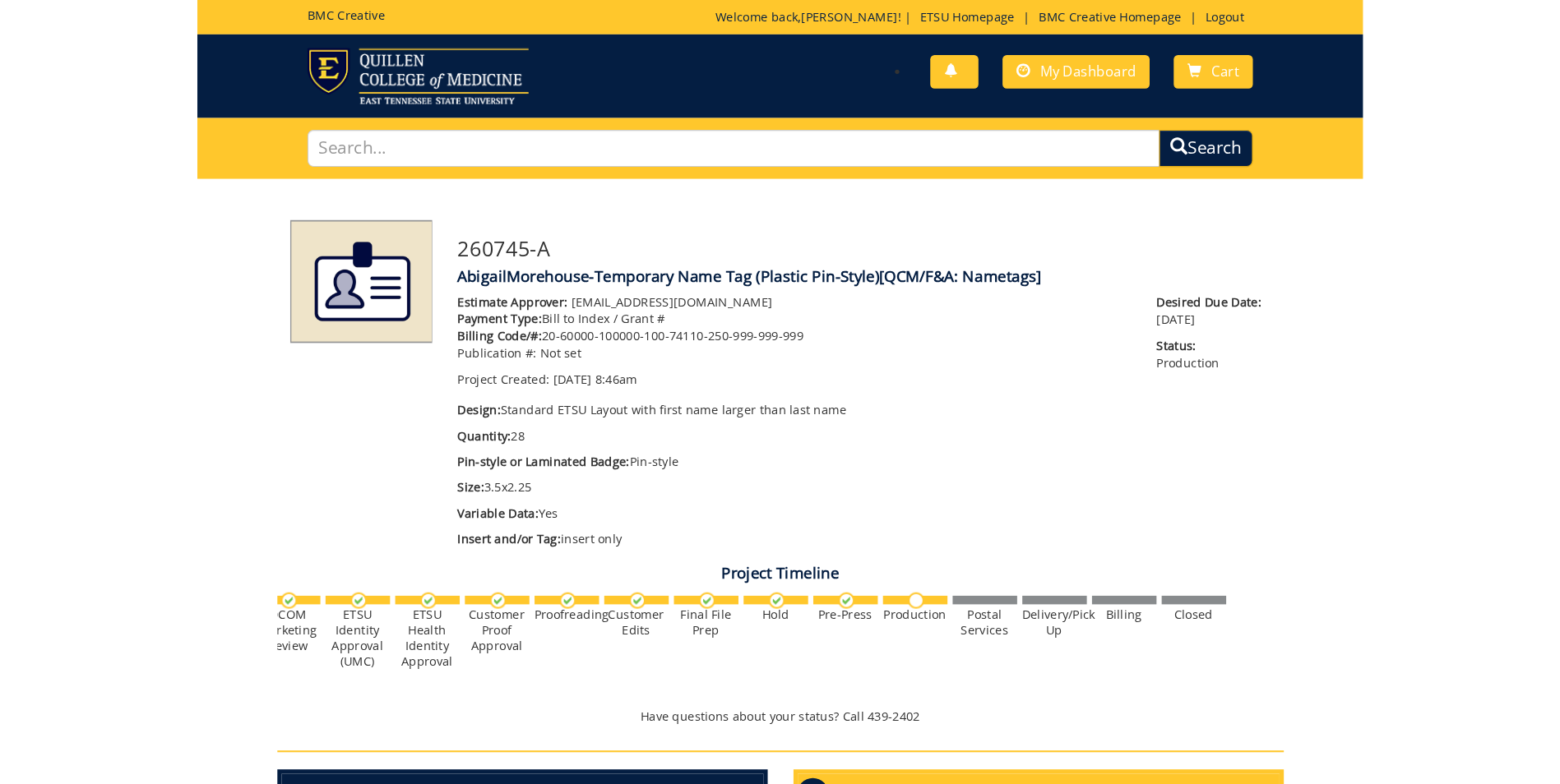
scroll to position [0, 646]
